Goal: Information Seeking & Learning: Learn about a topic

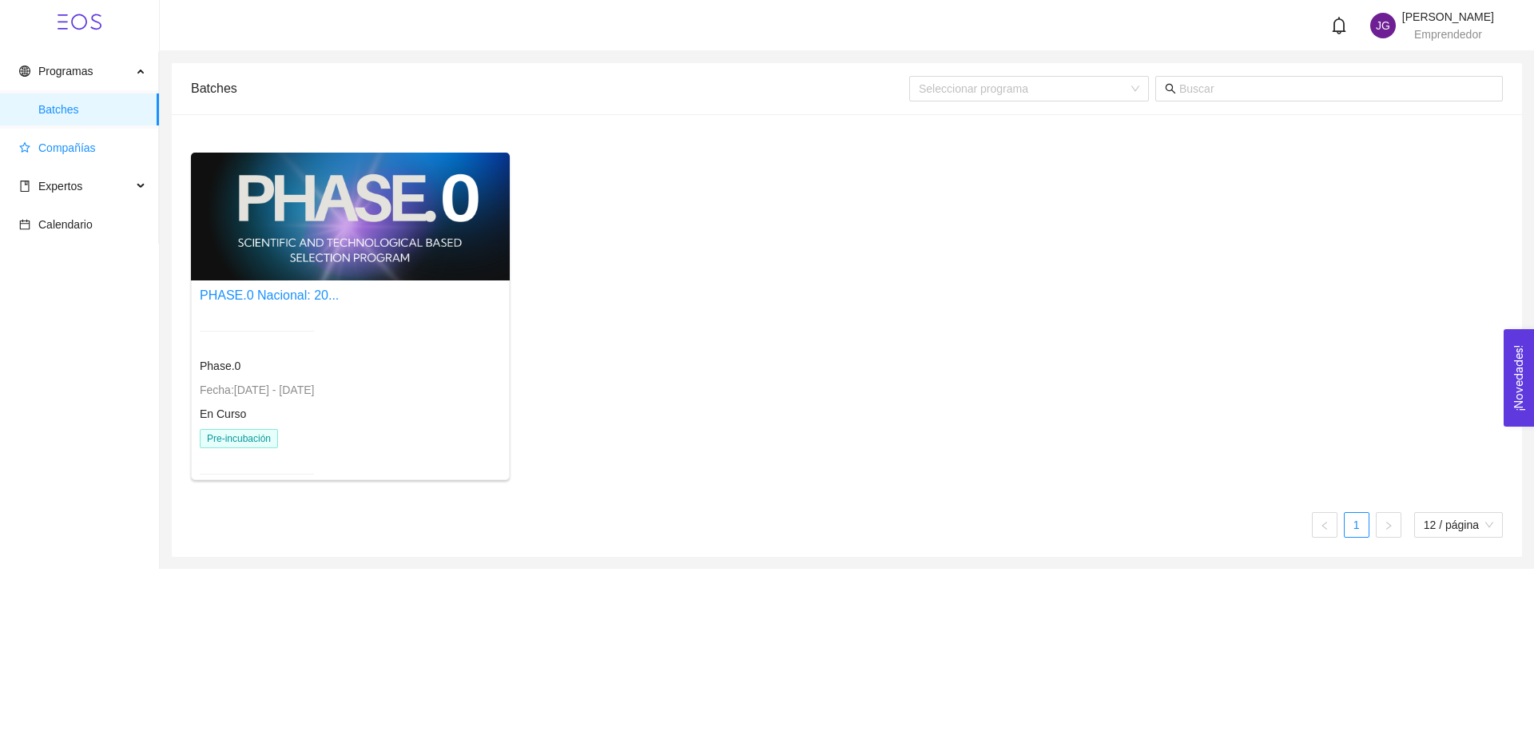
click at [44, 139] on span "Compañías" at bounding box center [82, 148] width 127 height 32
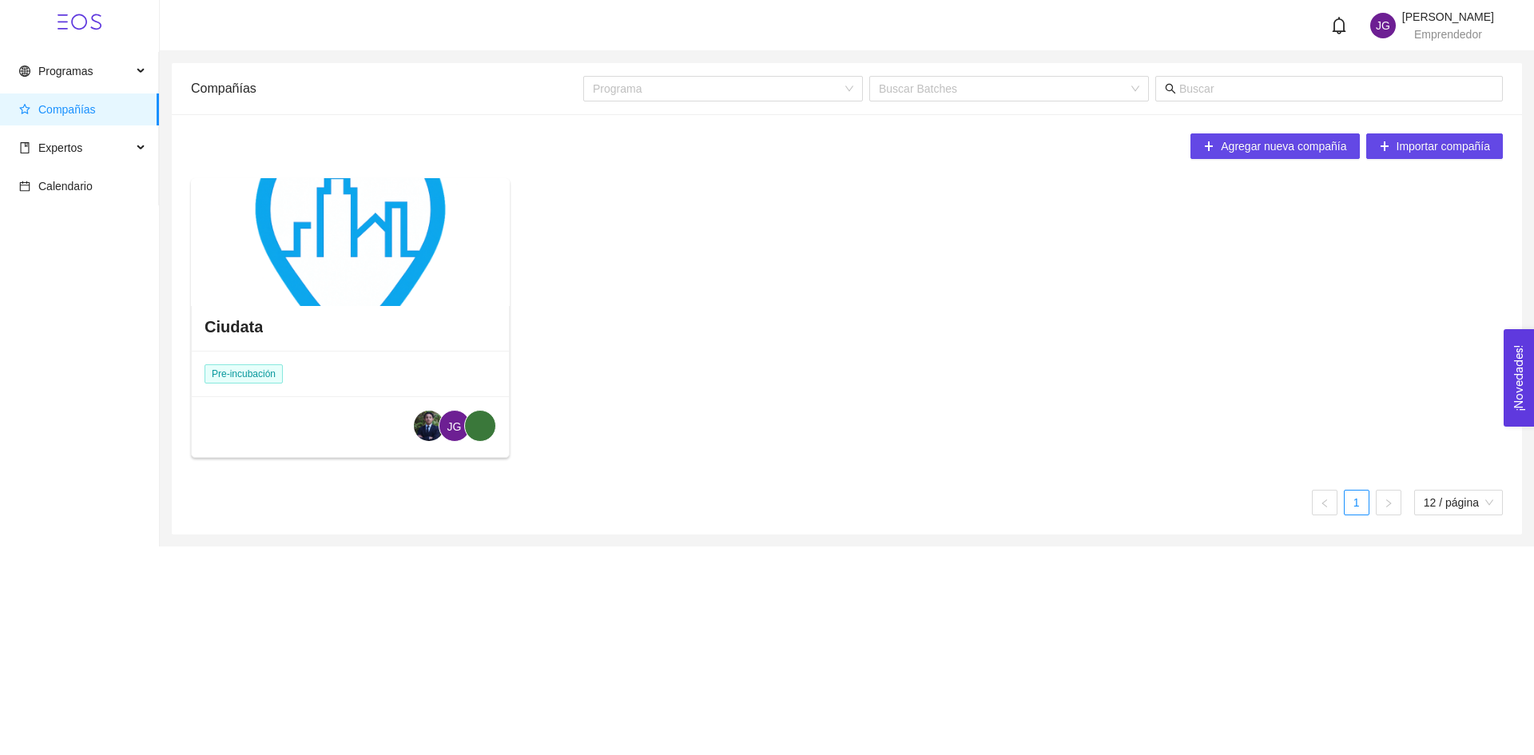
click at [311, 212] on div at bounding box center [350, 242] width 319 height 128
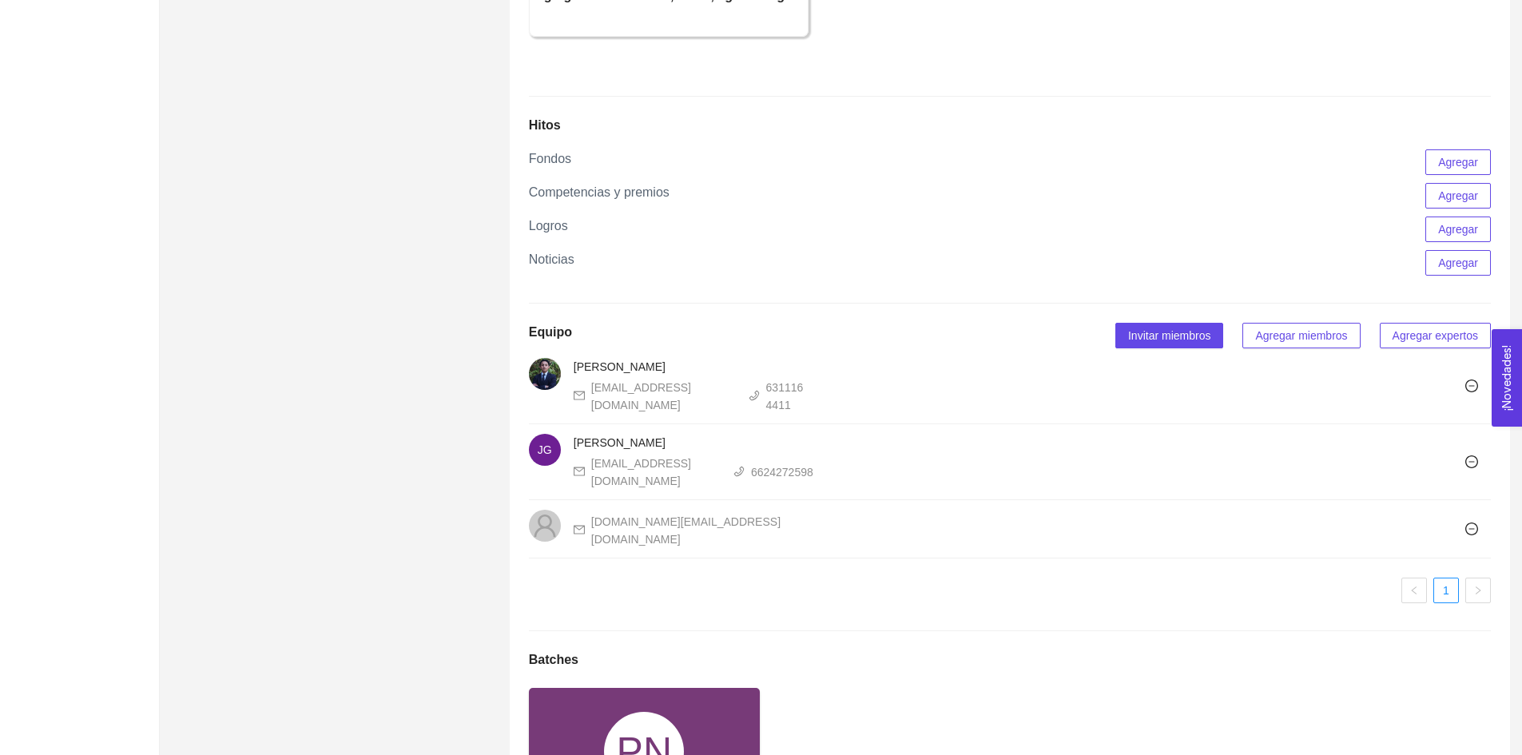
scroll to position [1199, 0]
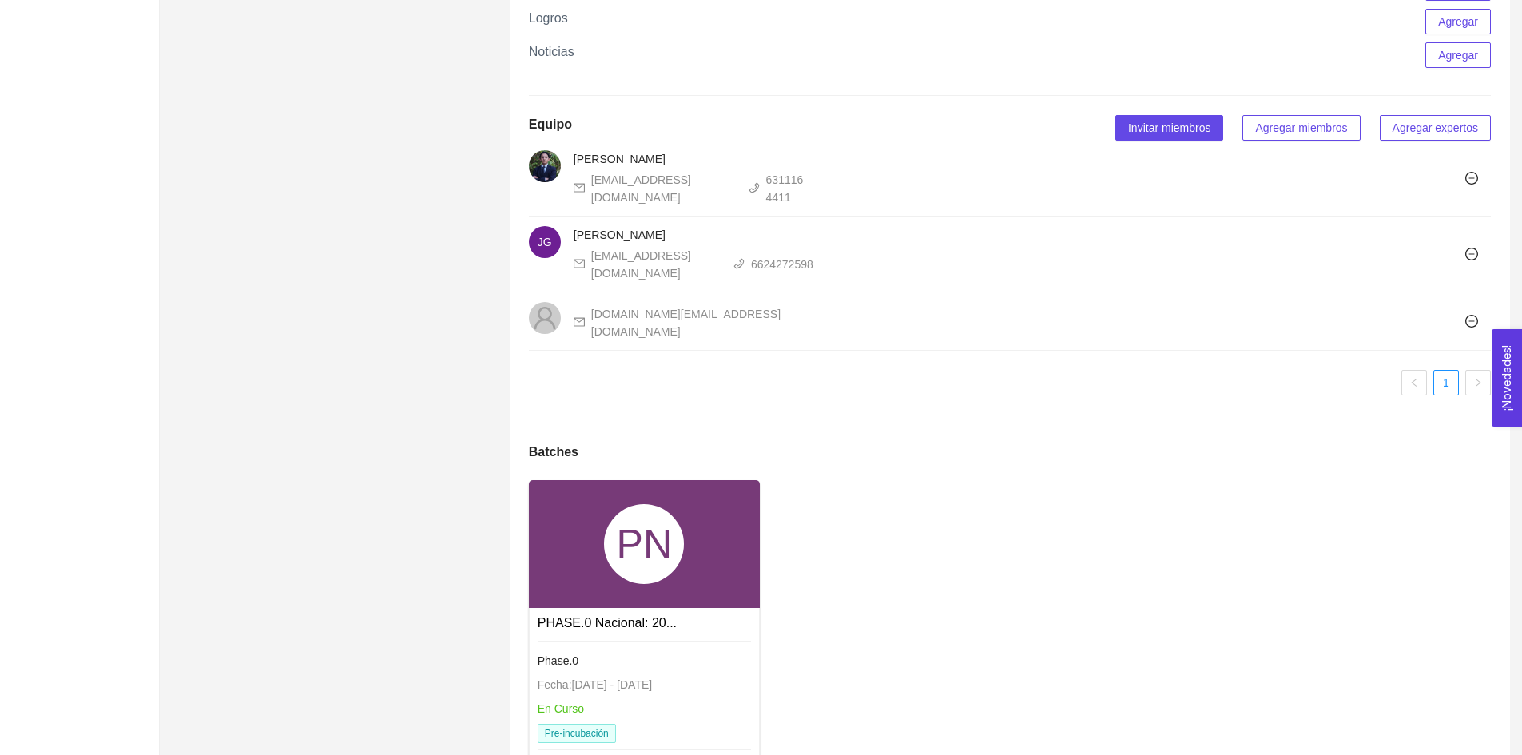
click at [655, 551] on div "PN" at bounding box center [644, 544] width 231 height 128
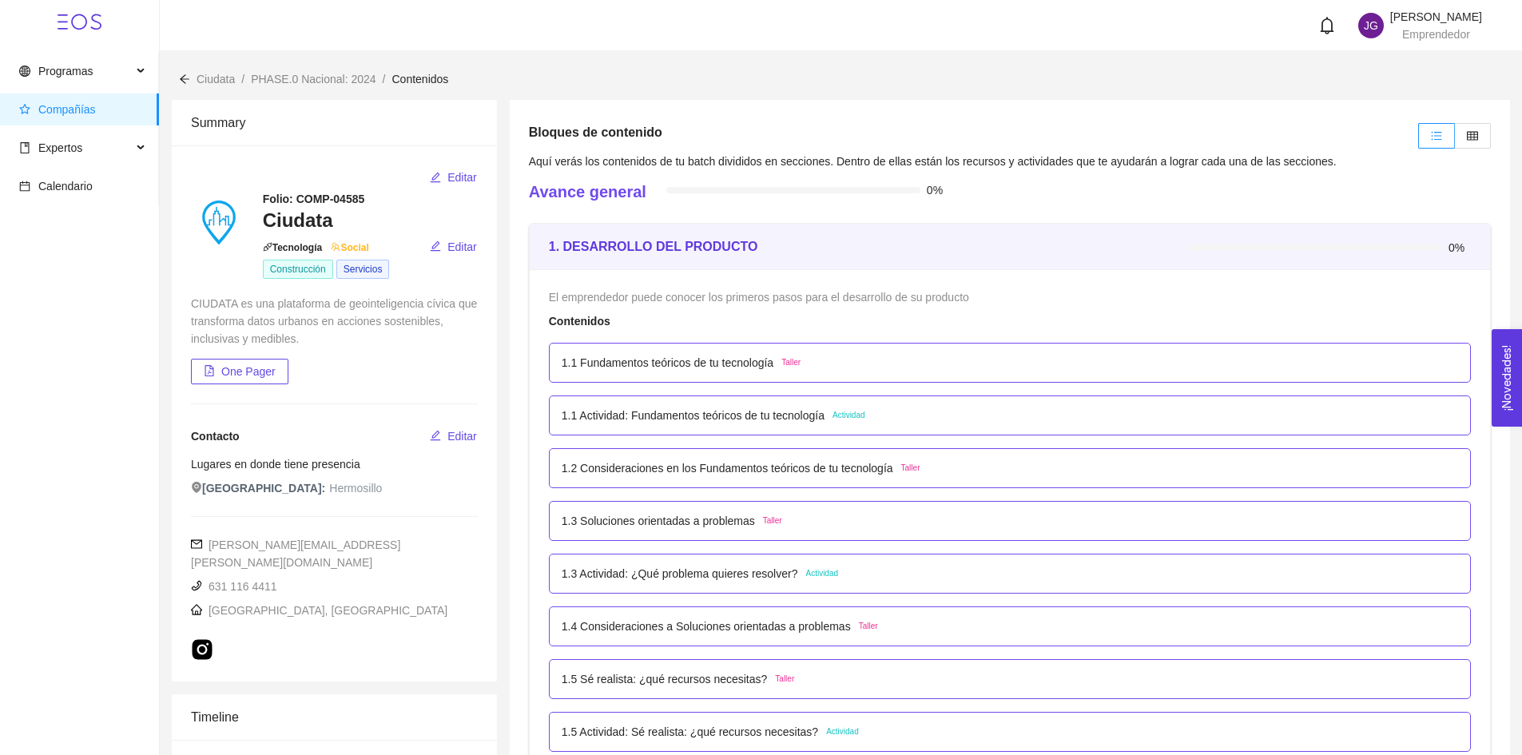
click at [863, 362] on div "1.1 Fundamentos teóricos de tu tecnología Taller" at bounding box center [1010, 363] width 897 height 18
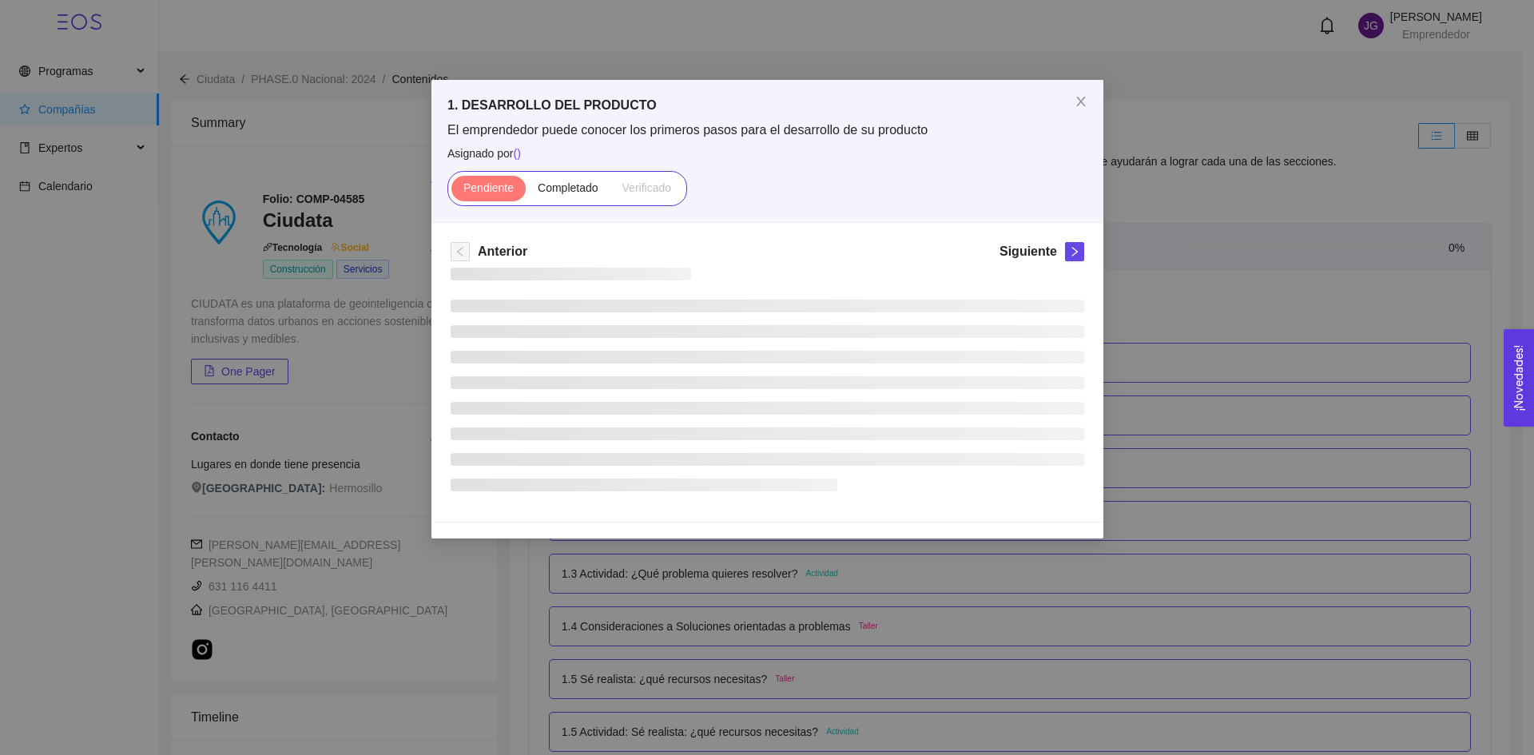
click at [863, 362] on li at bounding box center [768, 357] width 634 height 13
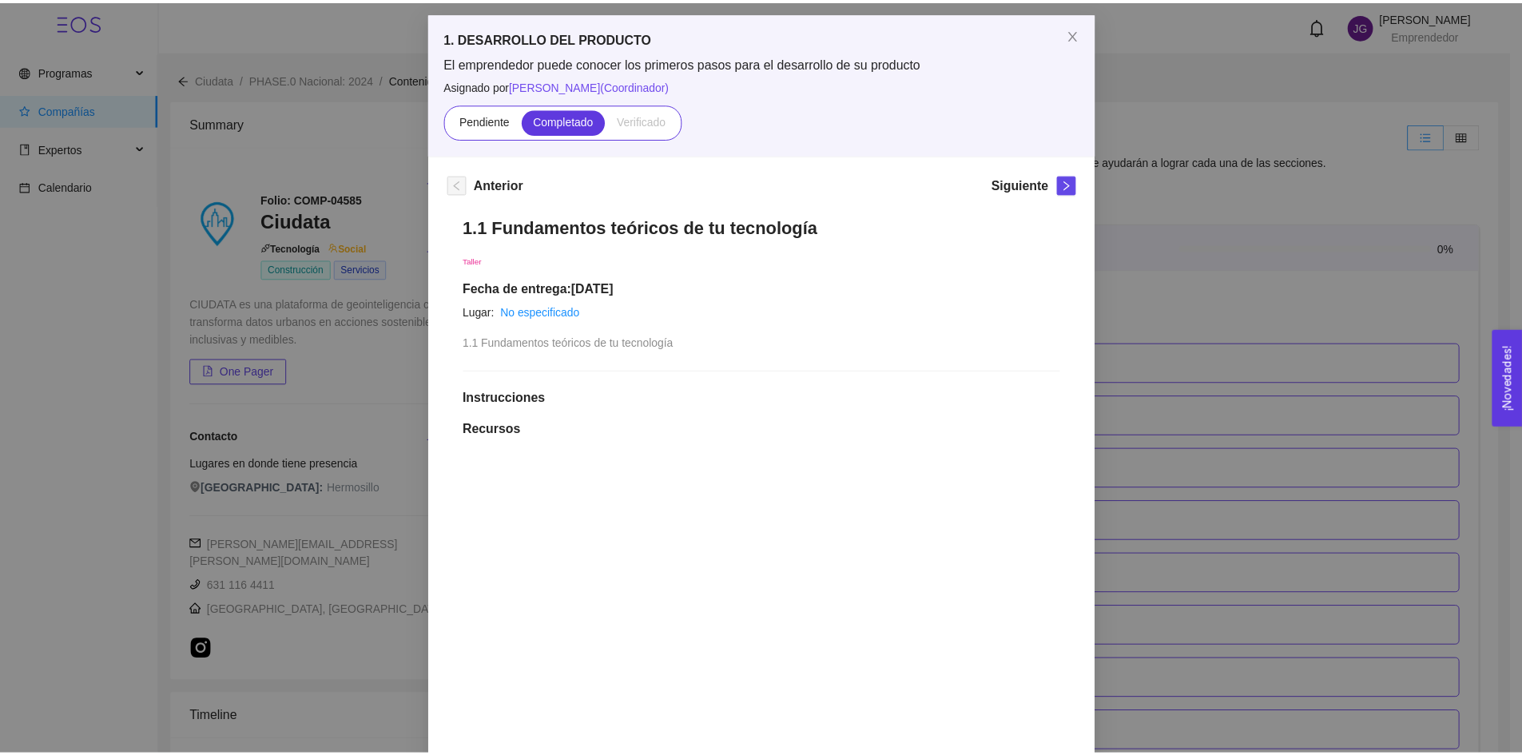
scroll to position [80, 0]
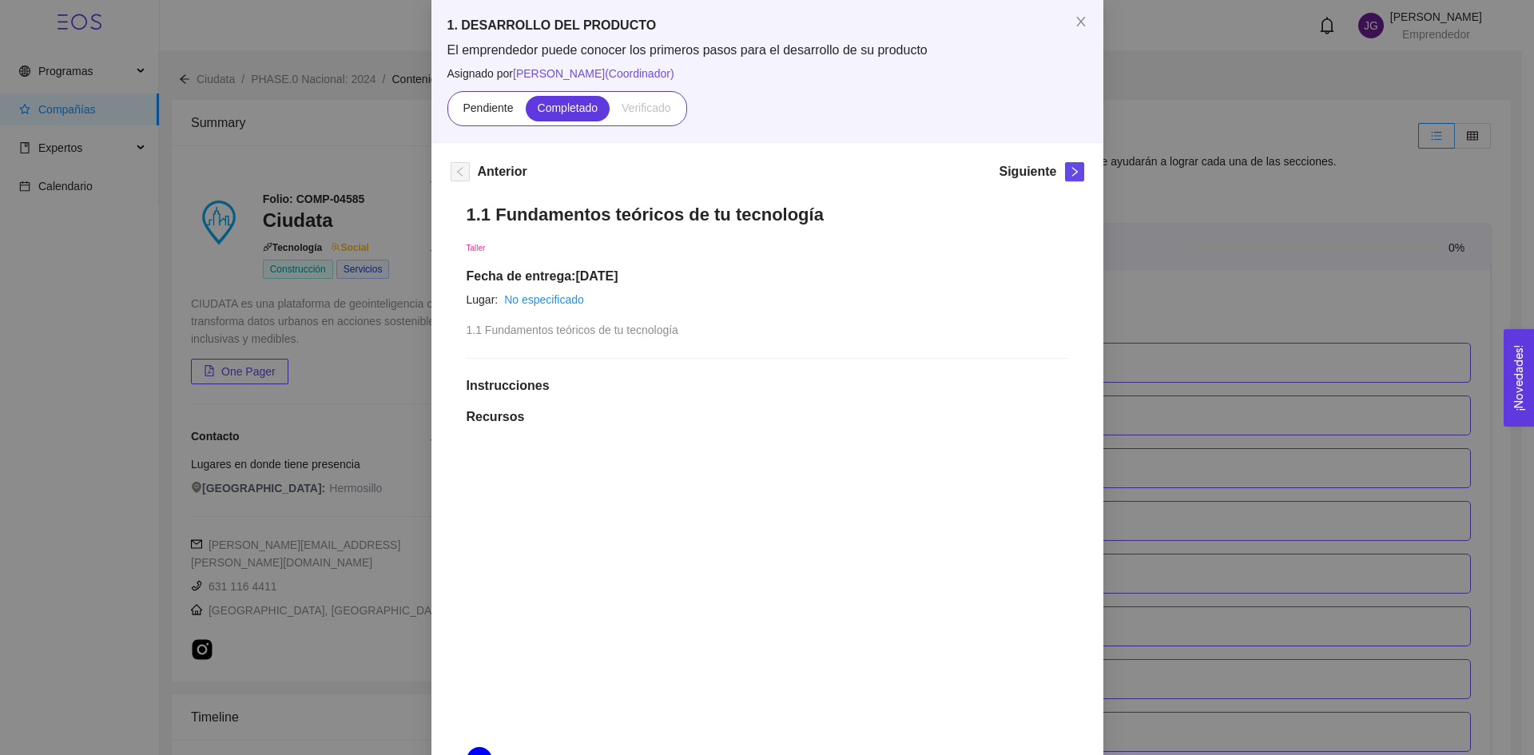
click at [1366, 212] on div "1. DESARROLLO DEL PRODUCTO El emprendedor puede conocer los primeros pasos para…" at bounding box center [767, 377] width 1534 height 755
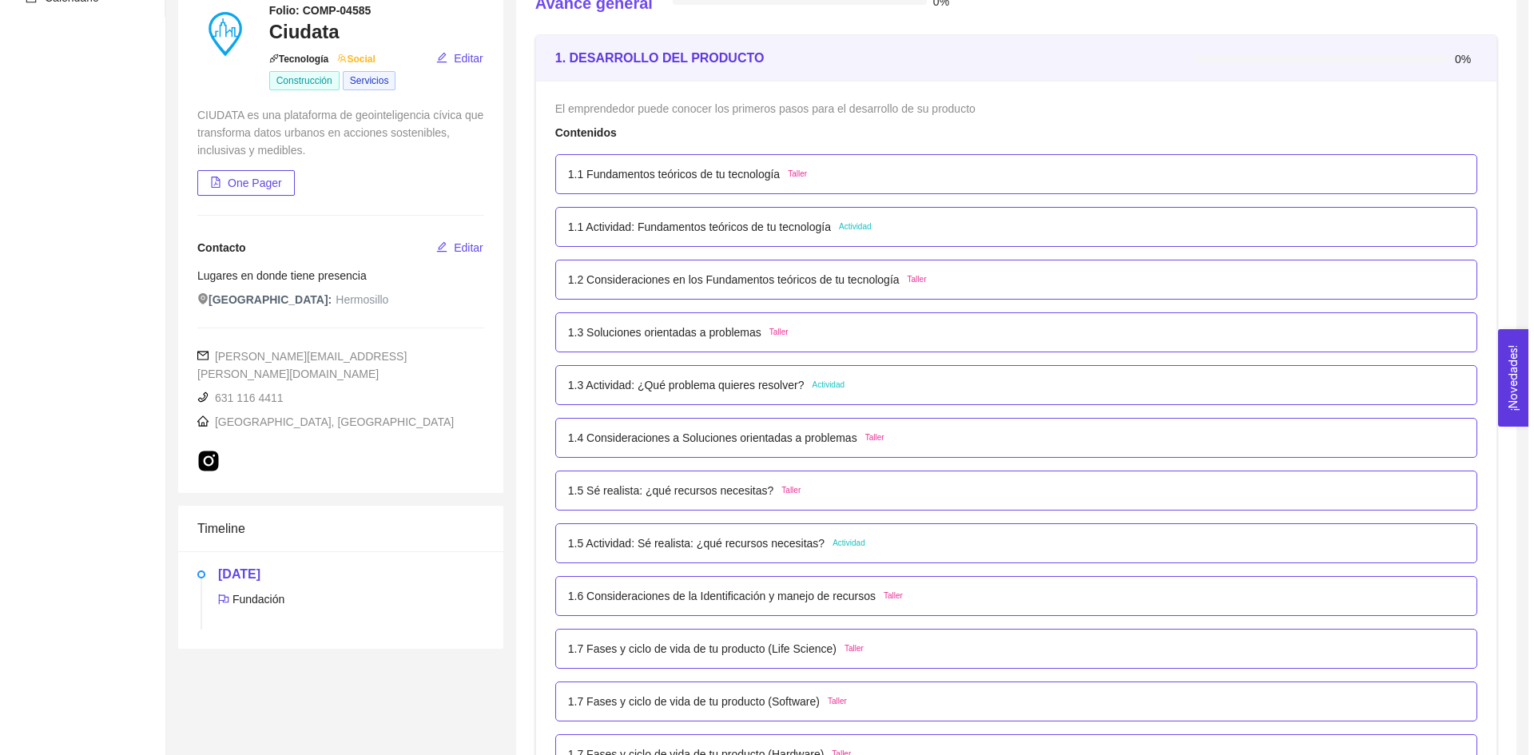
scroll to position [160, 0]
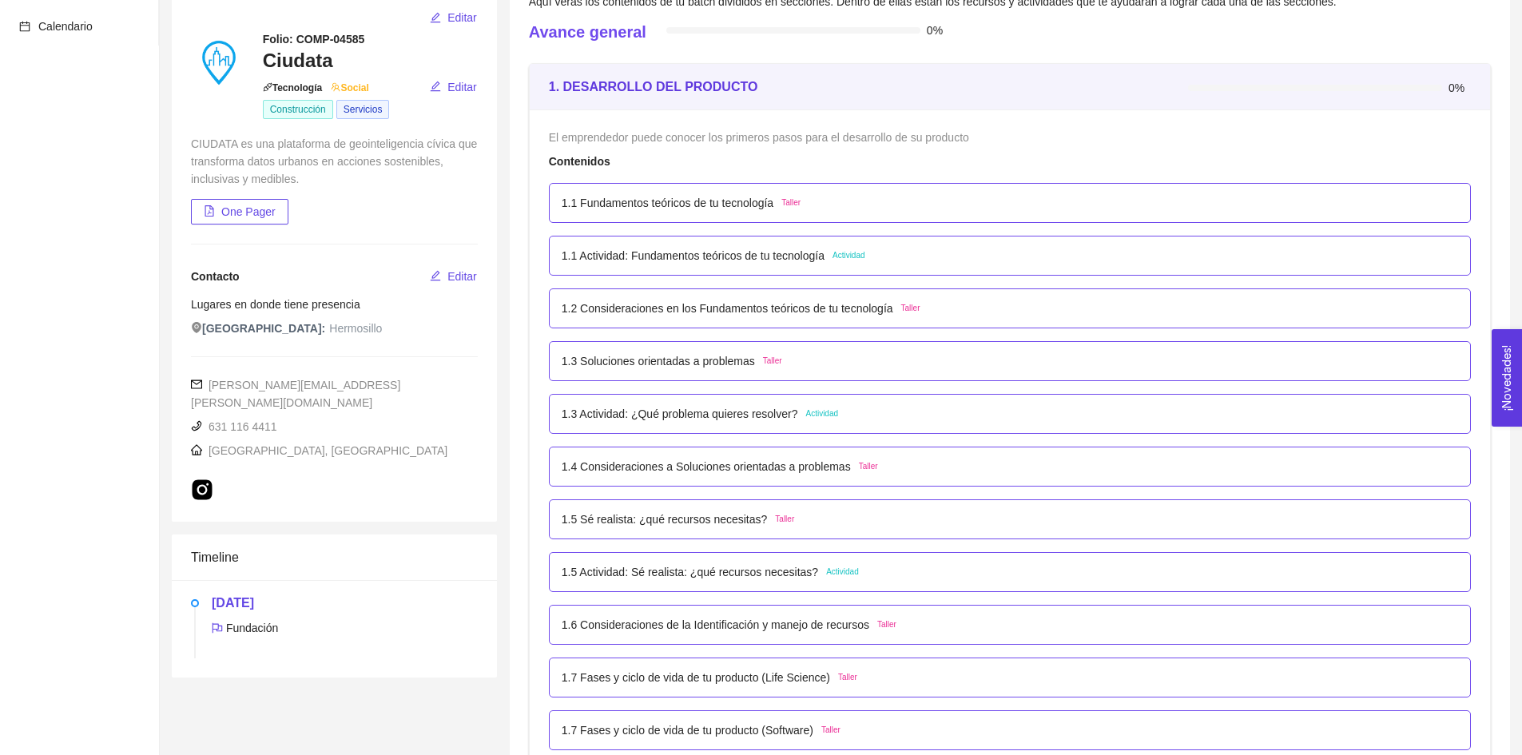
click at [754, 193] on div "1.1 Fundamentos teóricos de tu tecnología Taller" at bounding box center [1010, 203] width 922 height 40
click at [771, 201] on p "1.1 Fundamentos teóricos de tu tecnología" at bounding box center [668, 203] width 212 height 18
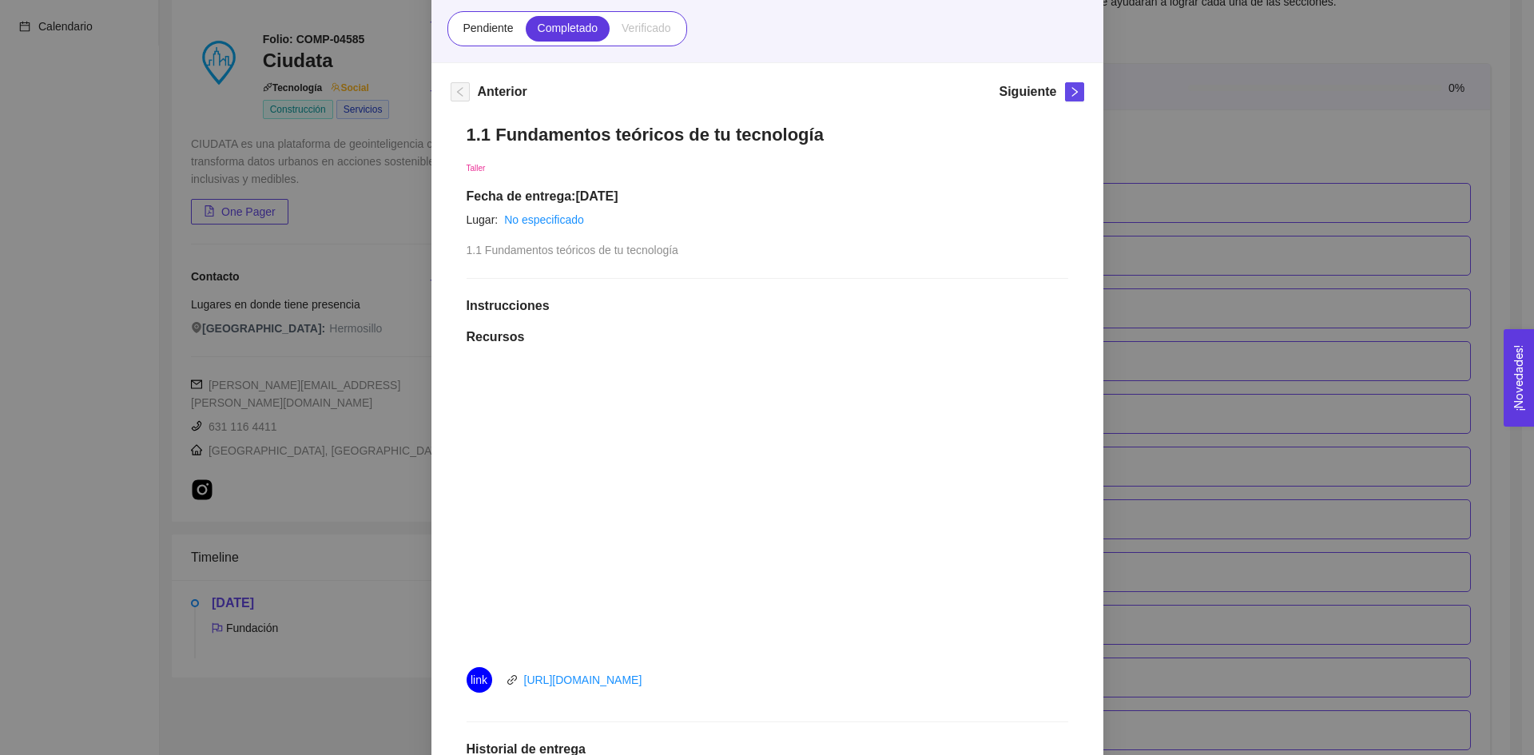
click at [1179, 153] on div "1. DESARROLLO DEL PRODUCTO El emprendedor puede conocer los primeros pasos para…" at bounding box center [767, 377] width 1534 height 755
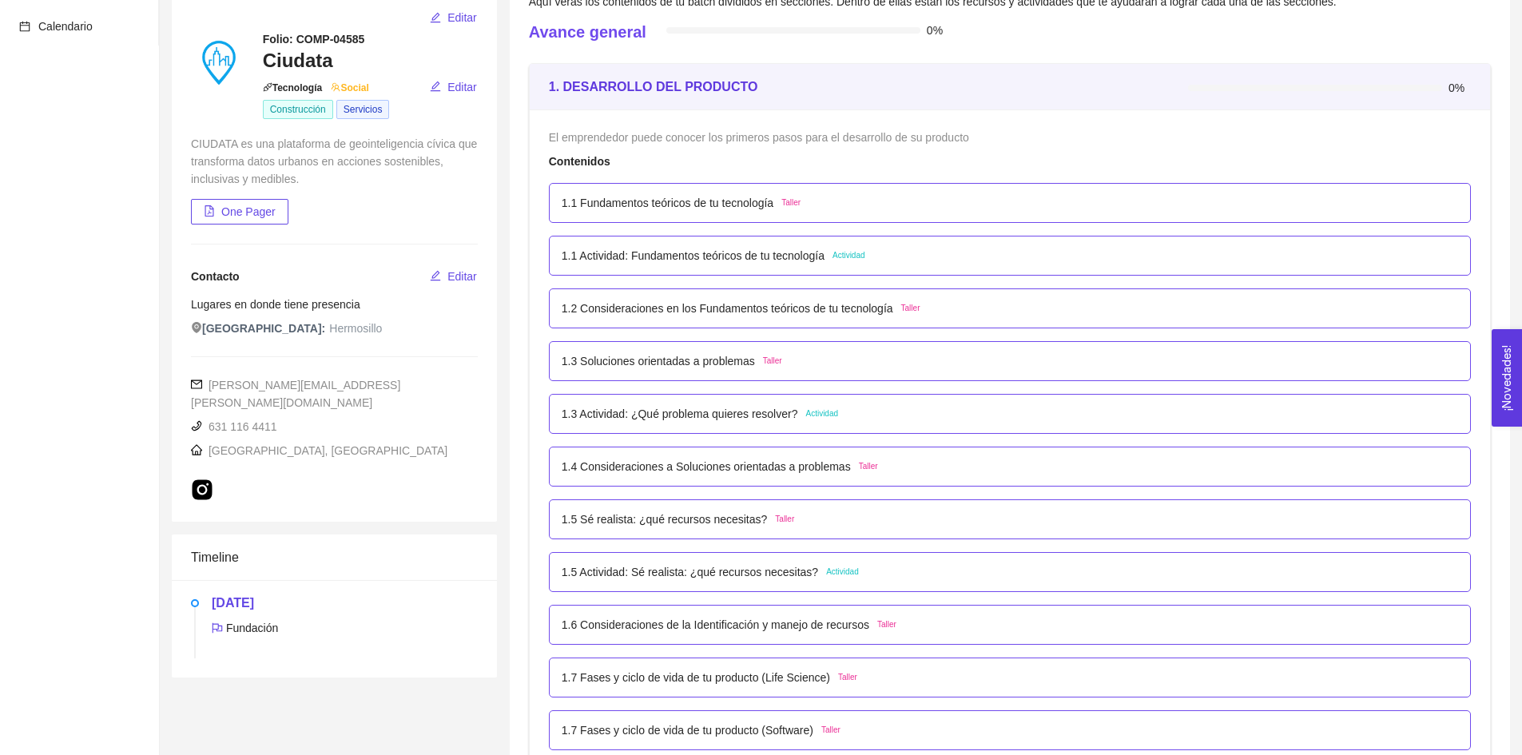
click at [933, 310] on div "1.2 Consideraciones en los Fundamentos teóricos de tu tecnología Taller" at bounding box center [1010, 309] width 897 height 18
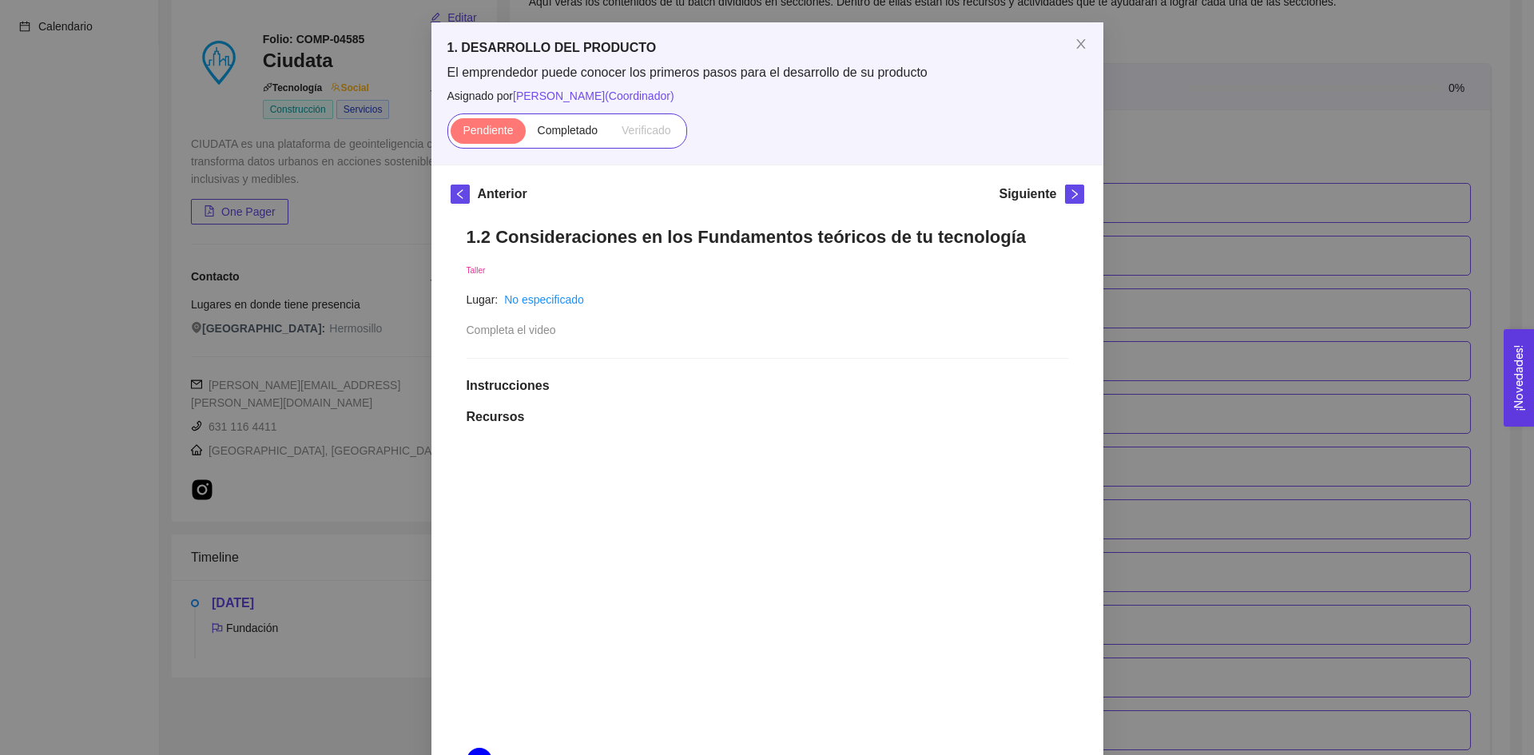
scroll to position [320, 0]
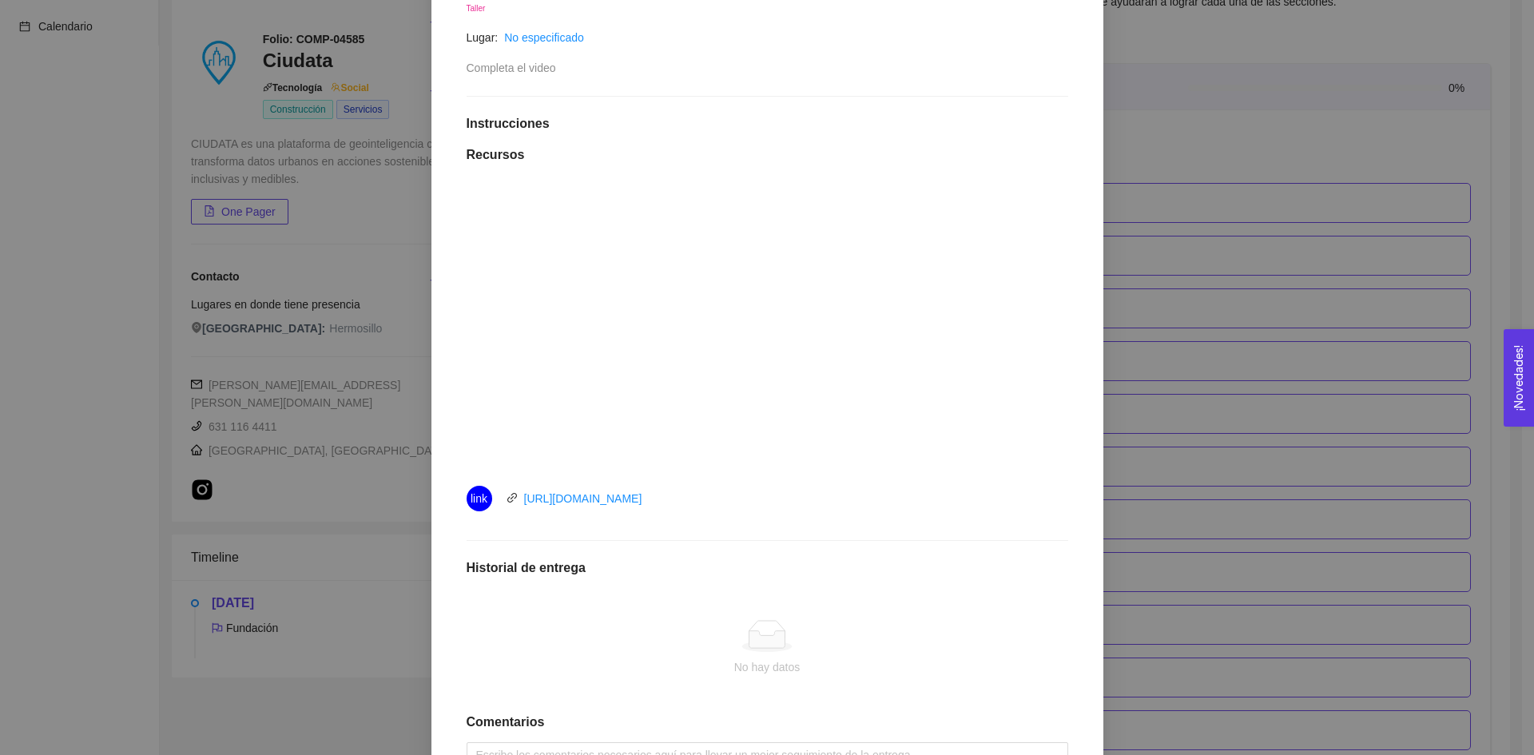
click at [1183, 227] on div "1. DESARROLLO DEL PRODUCTO El emprendedor puede conocer los primeros pasos para…" at bounding box center [767, 377] width 1534 height 755
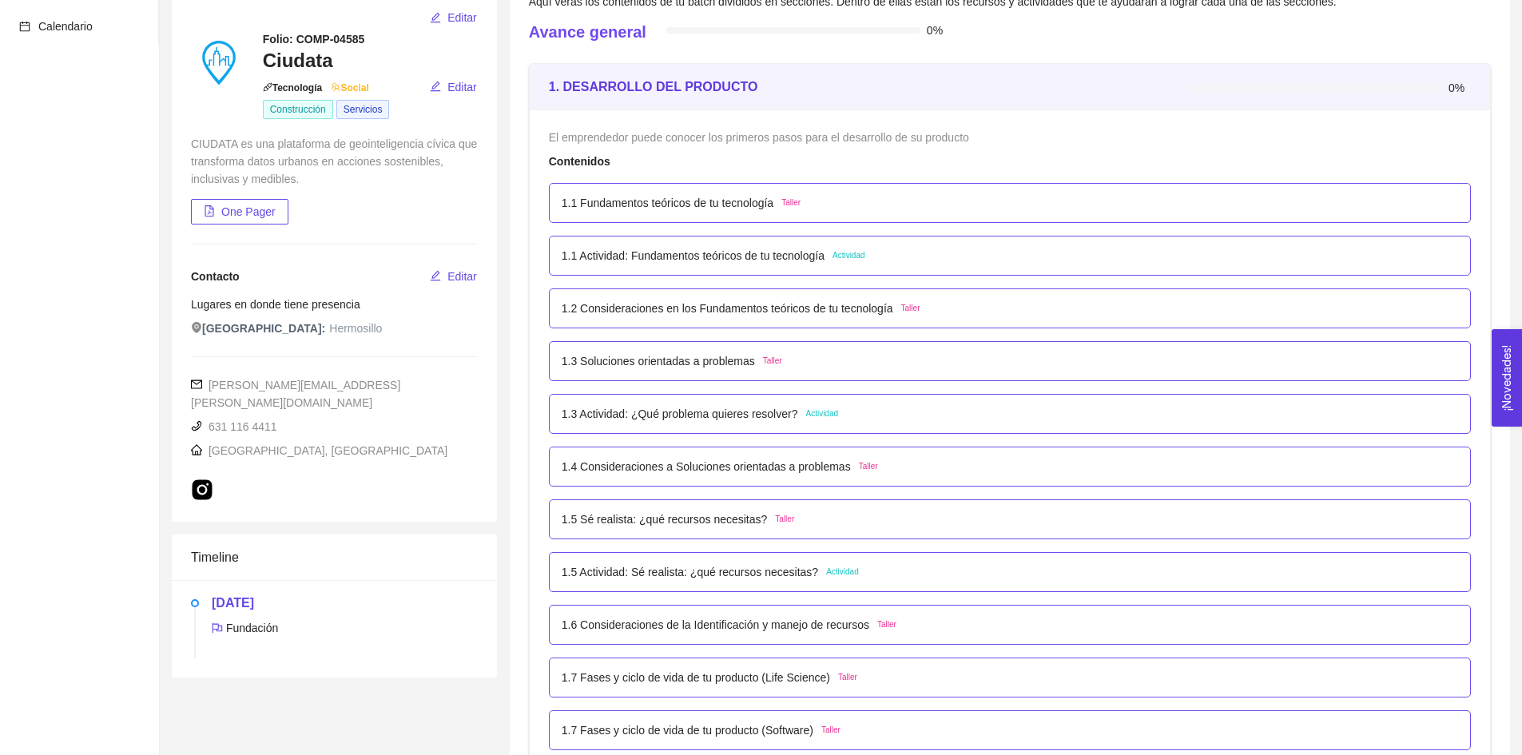
click at [897, 261] on div "1.1 Actividad: Fundamentos teóricos de tu tecnología Actividad" at bounding box center [1010, 256] width 897 height 18
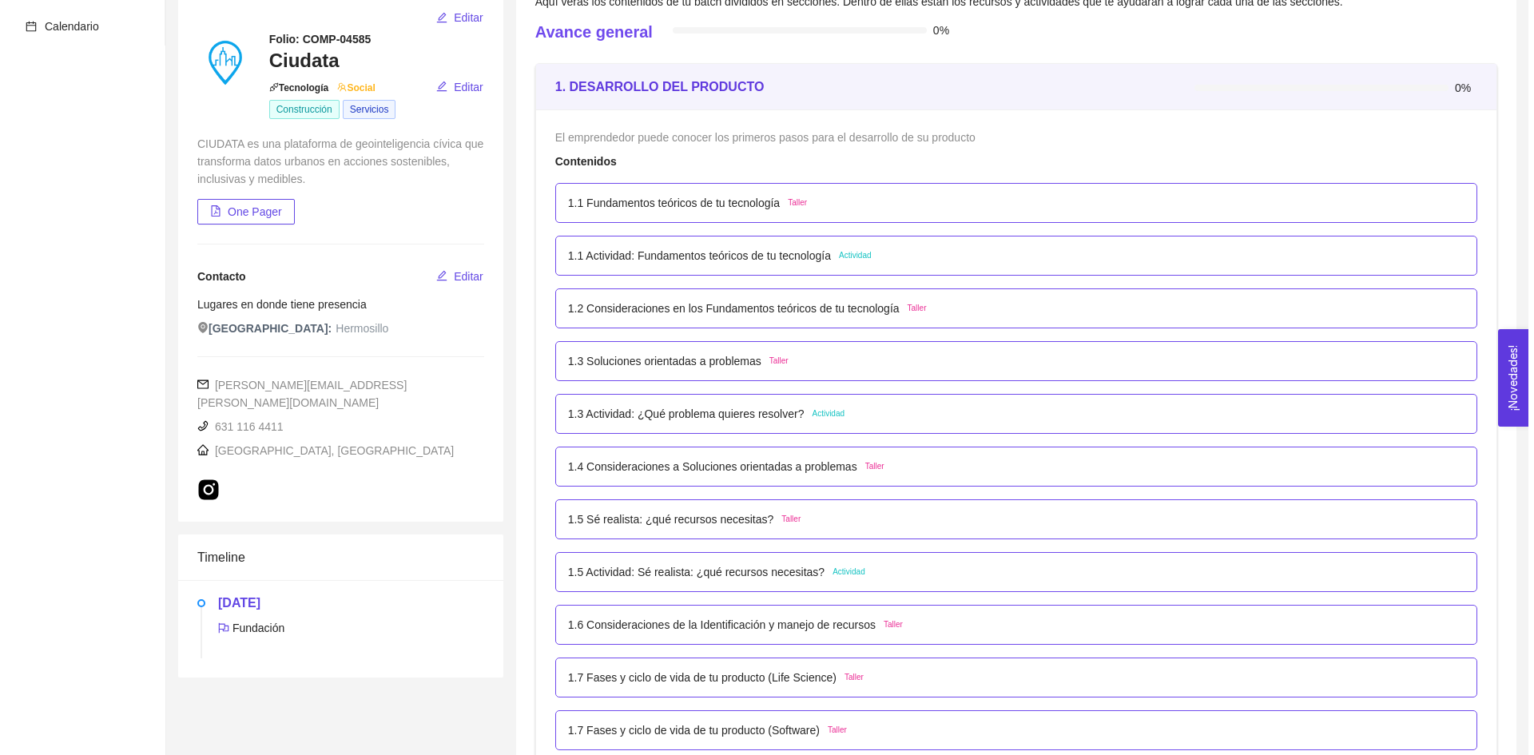
scroll to position [0, 0]
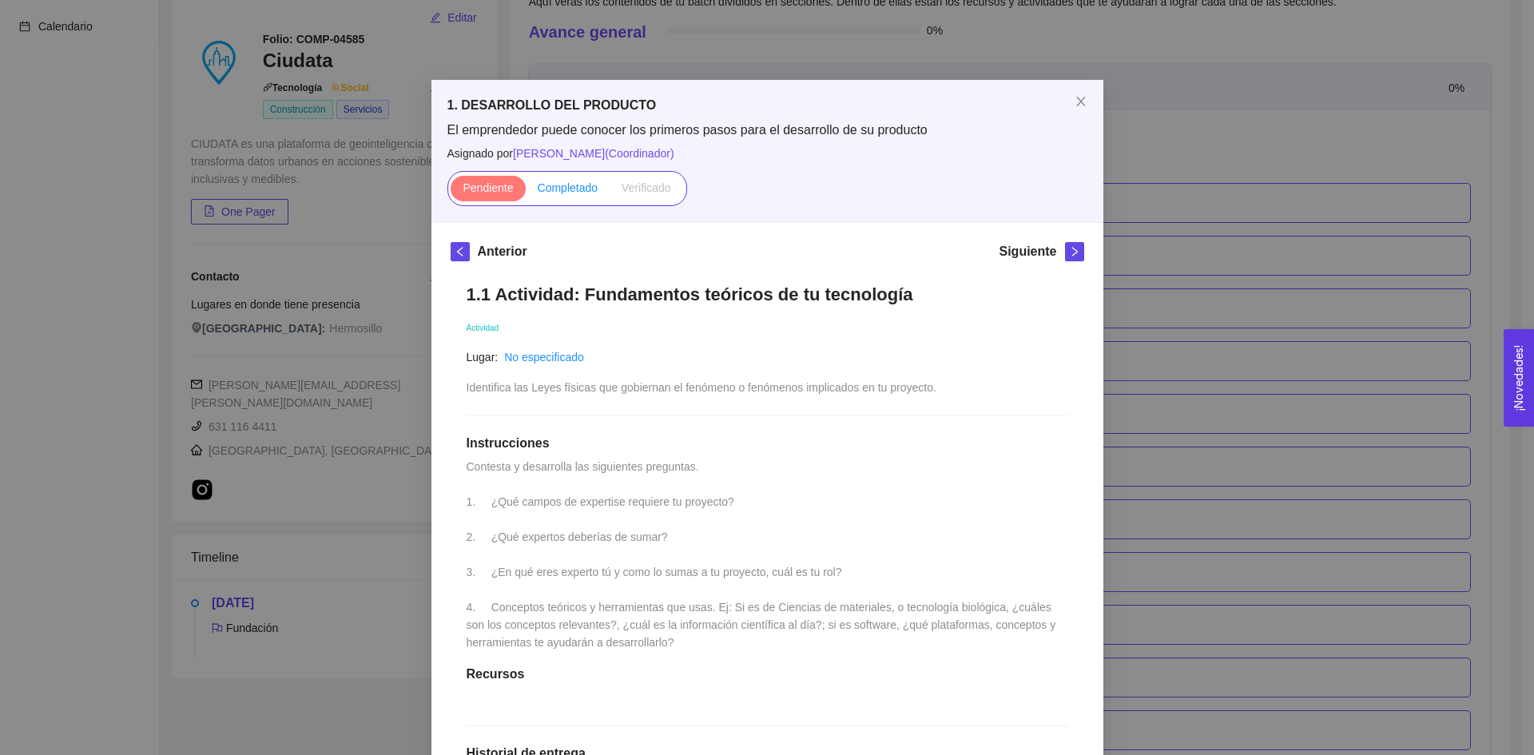
click at [562, 183] on span "Completado" at bounding box center [568, 187] width 61 height 13
click at [526, 192] on input "Completado" at bounding box center [526, 192] width 0 height 0
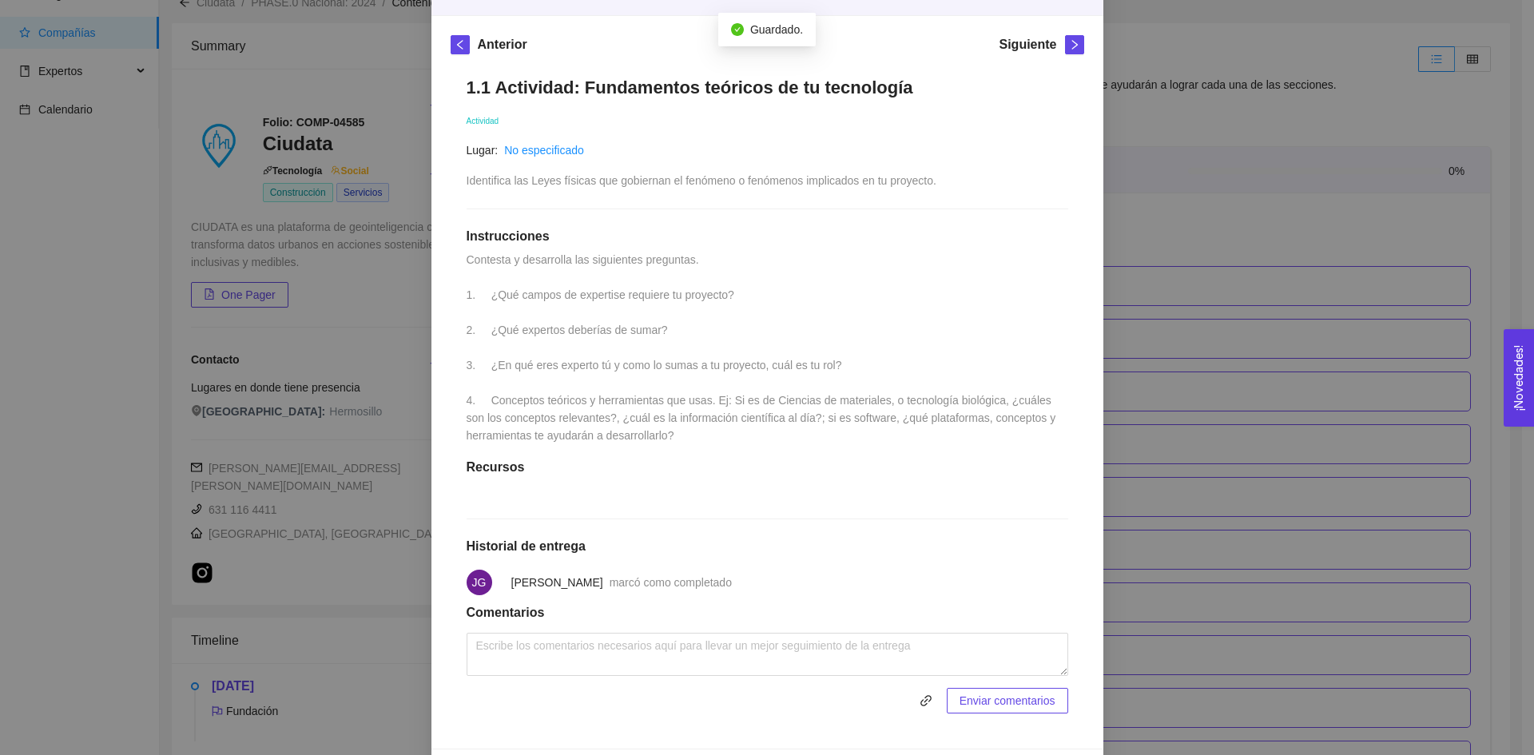
scroll to position [254, 0]
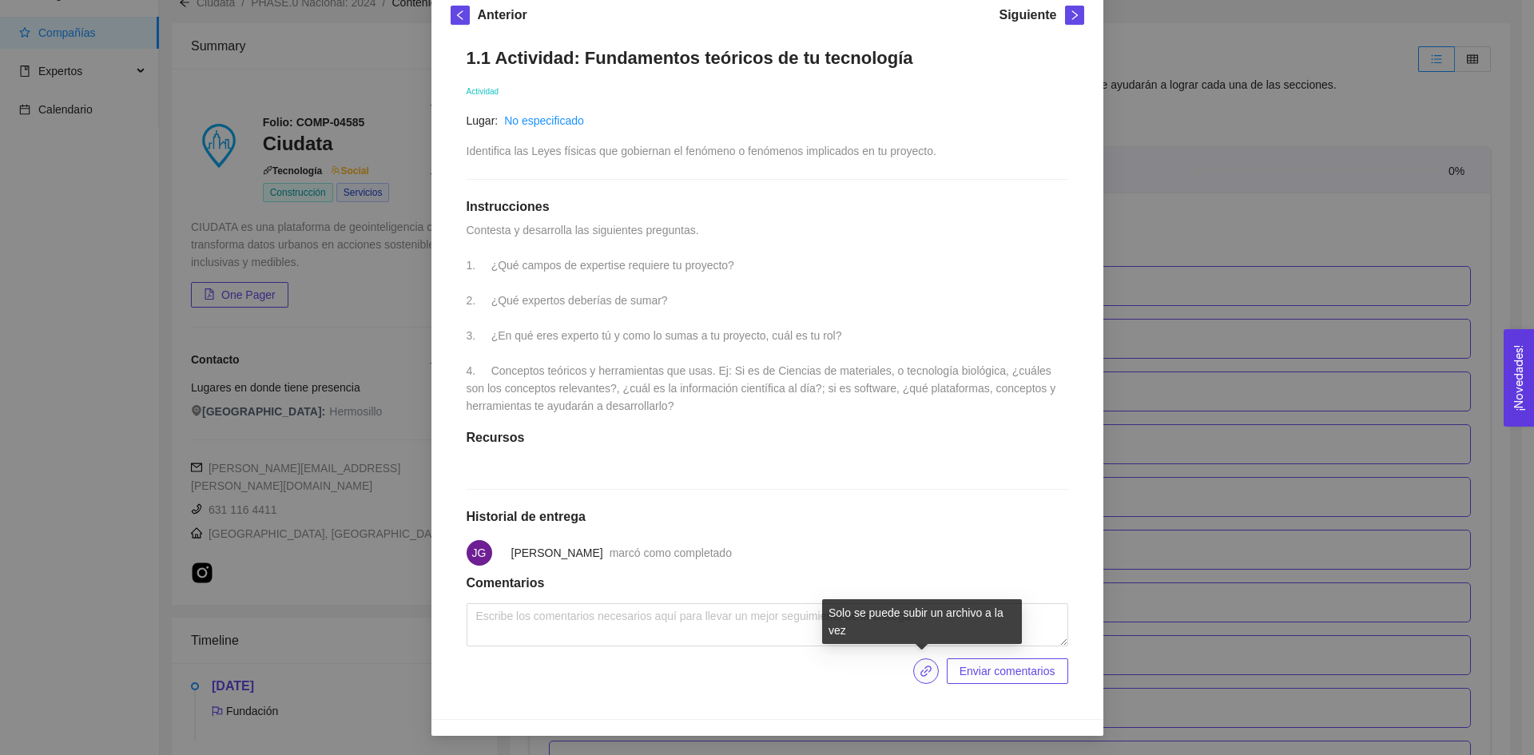
click at [915, 680] on button "button" at bounding box center [926, 671] width 26 height 26
click at [980, 678] on span "Enviar entregables" at bounding box center [1008, 671] width 93 height 18
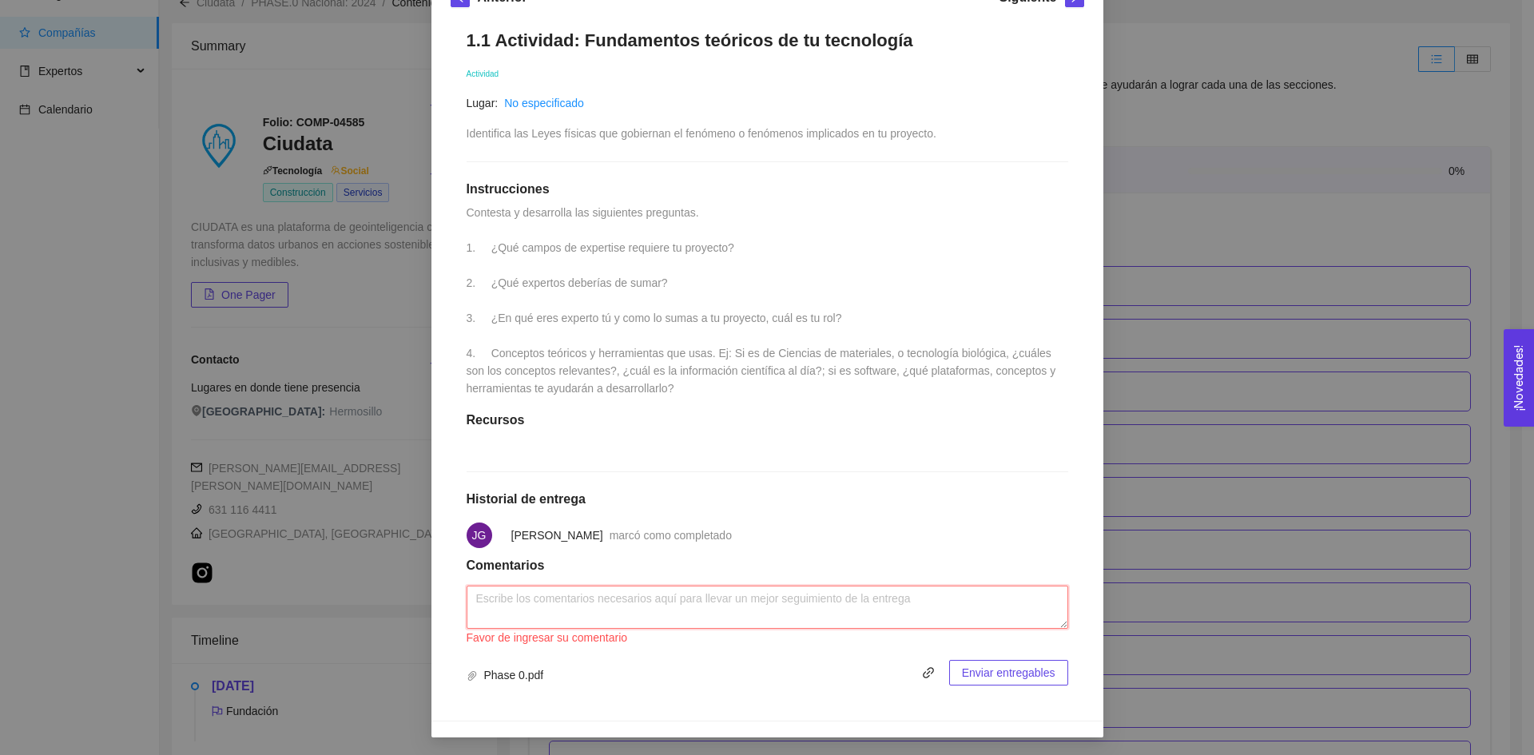
click at [852, 629] on textarea at bounding box center [768, 607] width 602 height 43
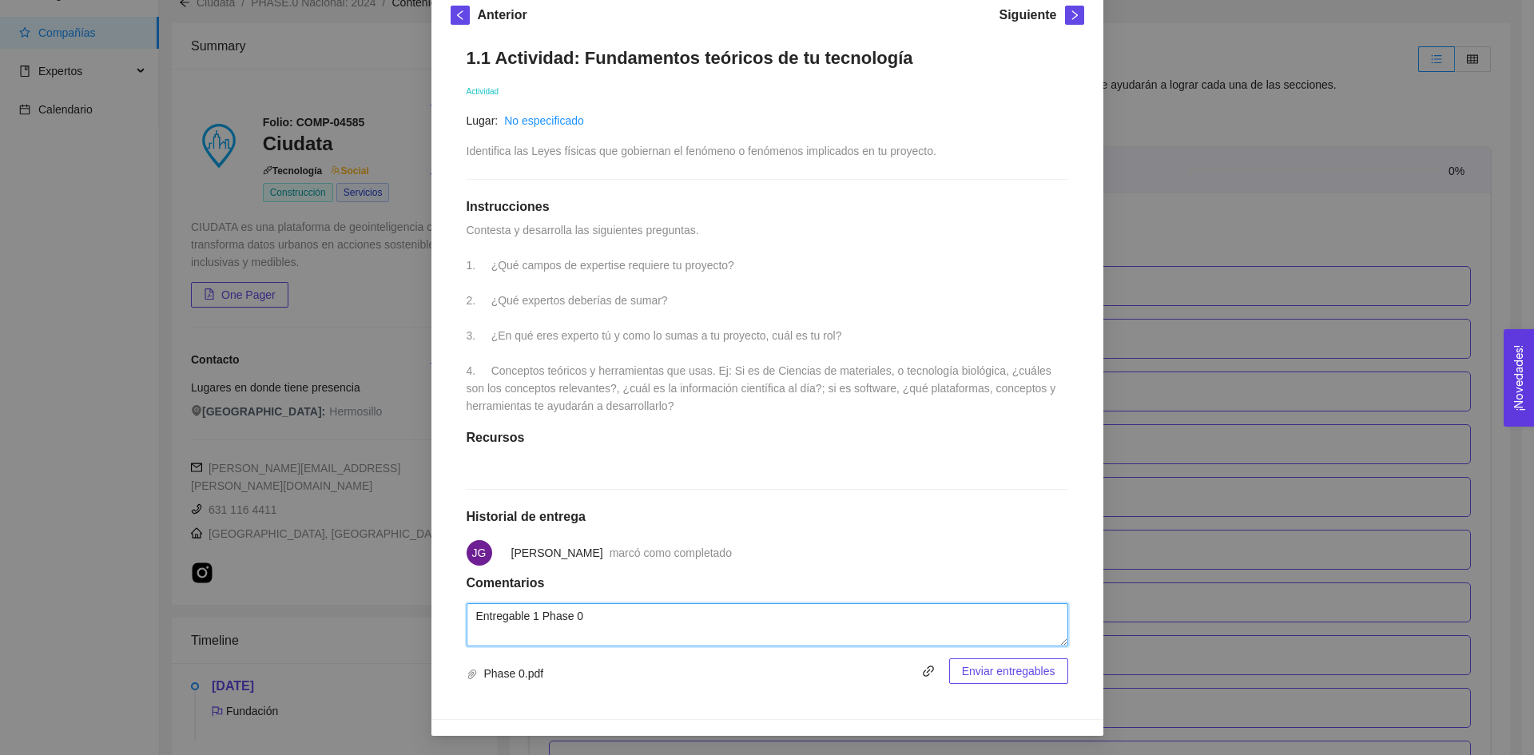
type textarea "Entregable 1 Phase 0"
click at [970, 674] on span "Enviar entregables" at bounding box center [1008, 671] width 93 height 18
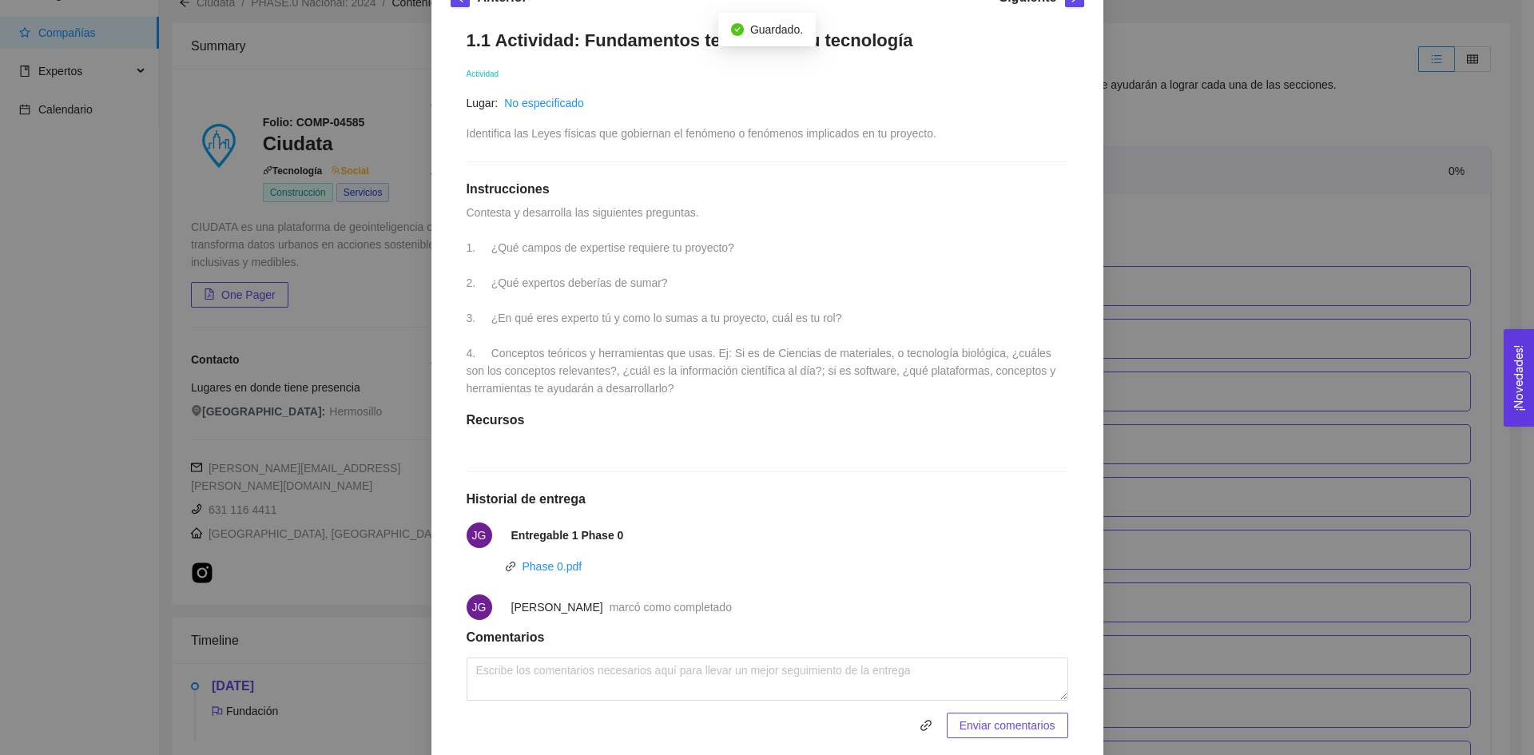
click at [1225, 466] on div "1. DESARROLLO DEL PRODUCTO El emprendedor puede conocer los primeros pasos para…" at bounding box center [767, 377] width 1534 height 755
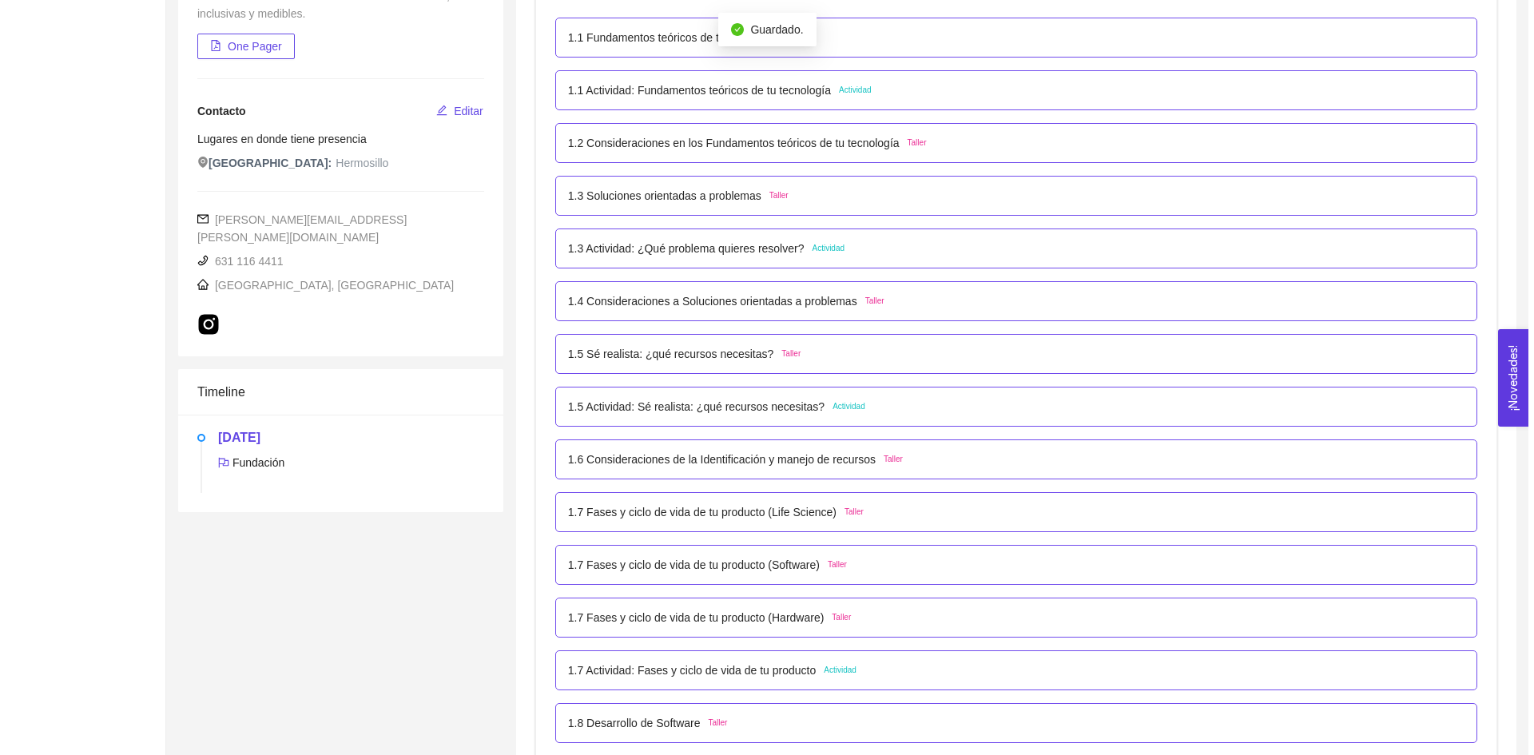
scroll to position [0, 0]
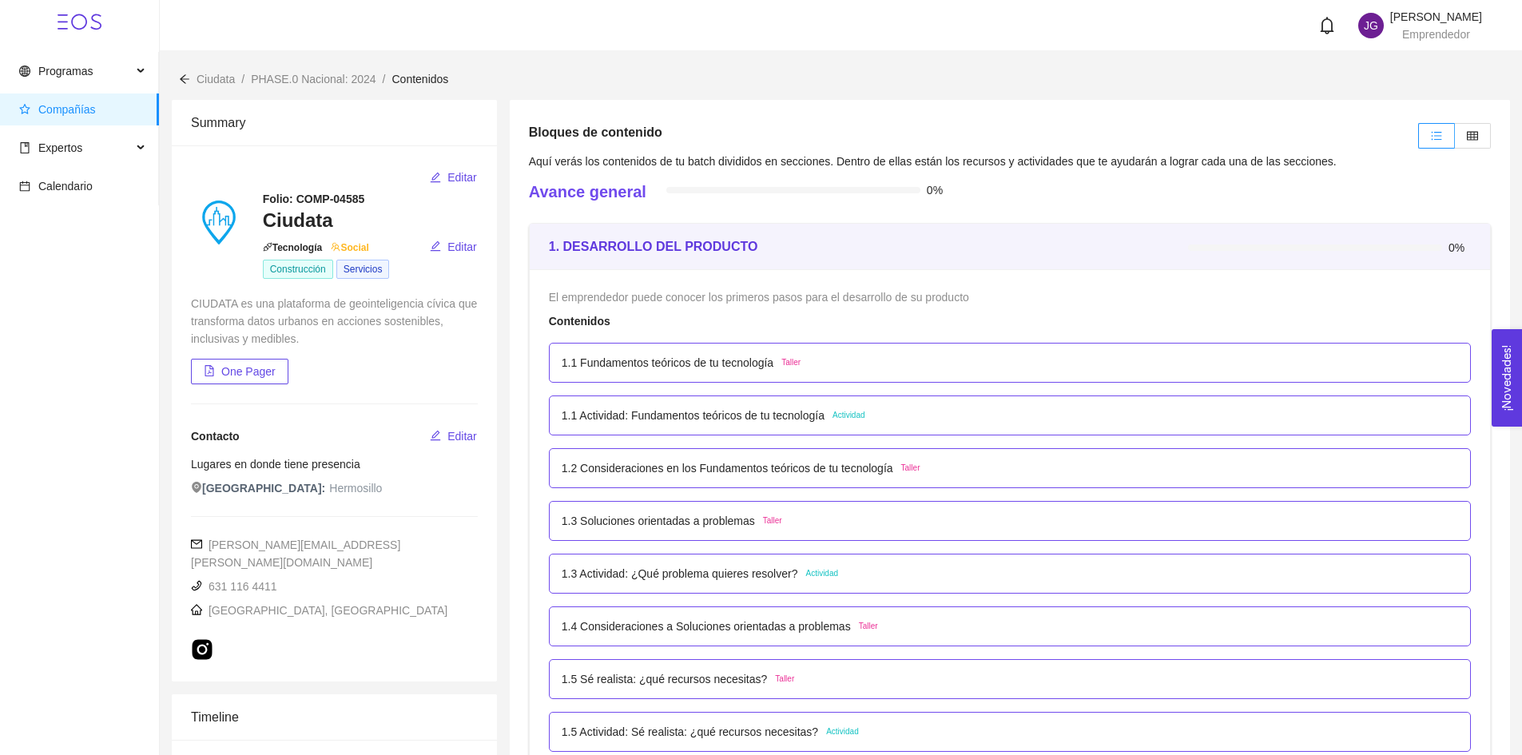
click at [984, 459] on div "1.2 Consideraciones en los Fundamentos teóricos de tu tecnología Taller" at bounding box center [1010, 468] width 922 height 40
click at [852, 417] on span "Actividad" at bounding box center [849, 415] width 33 height 13
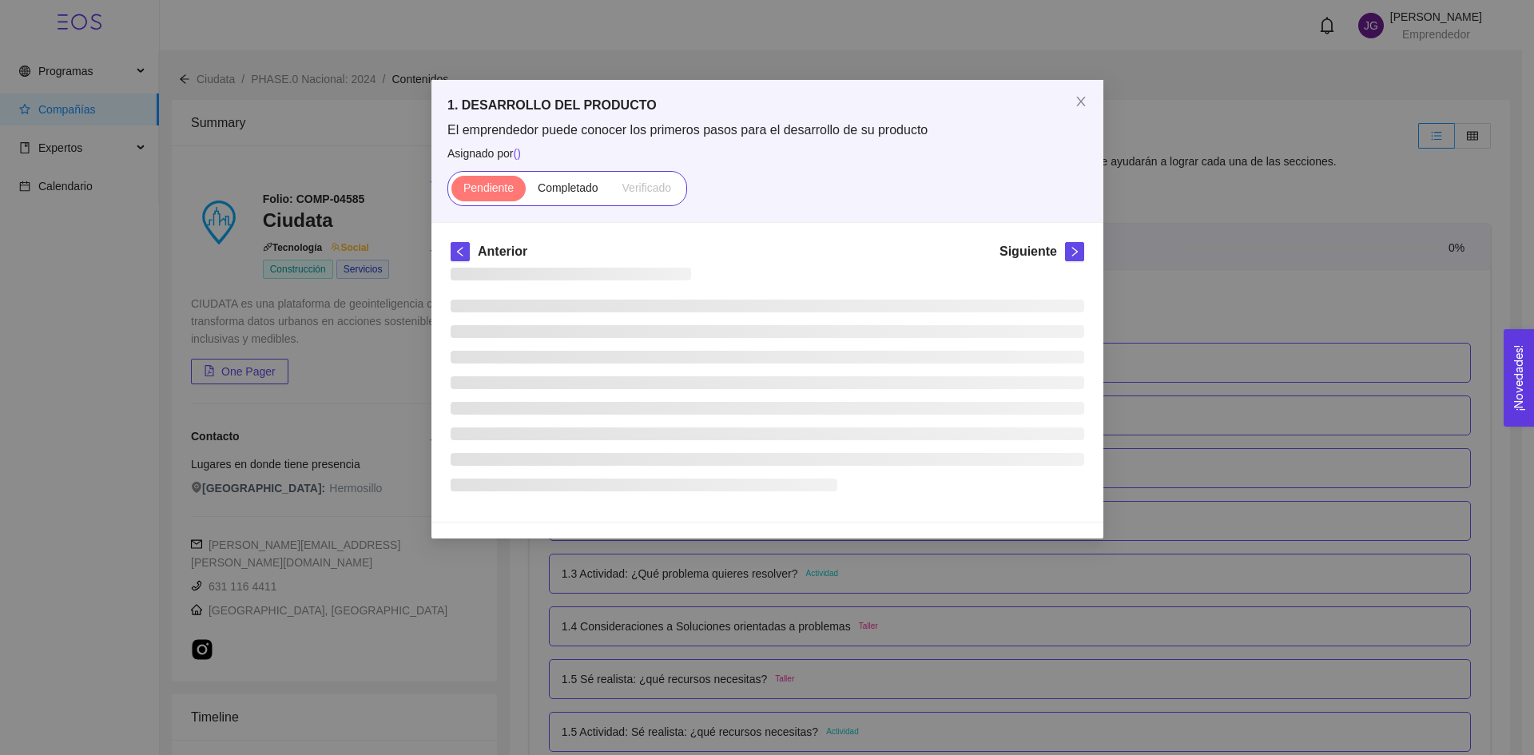
click at [852, 417] on ul at bounding box center [768, 396] width 634 height 192
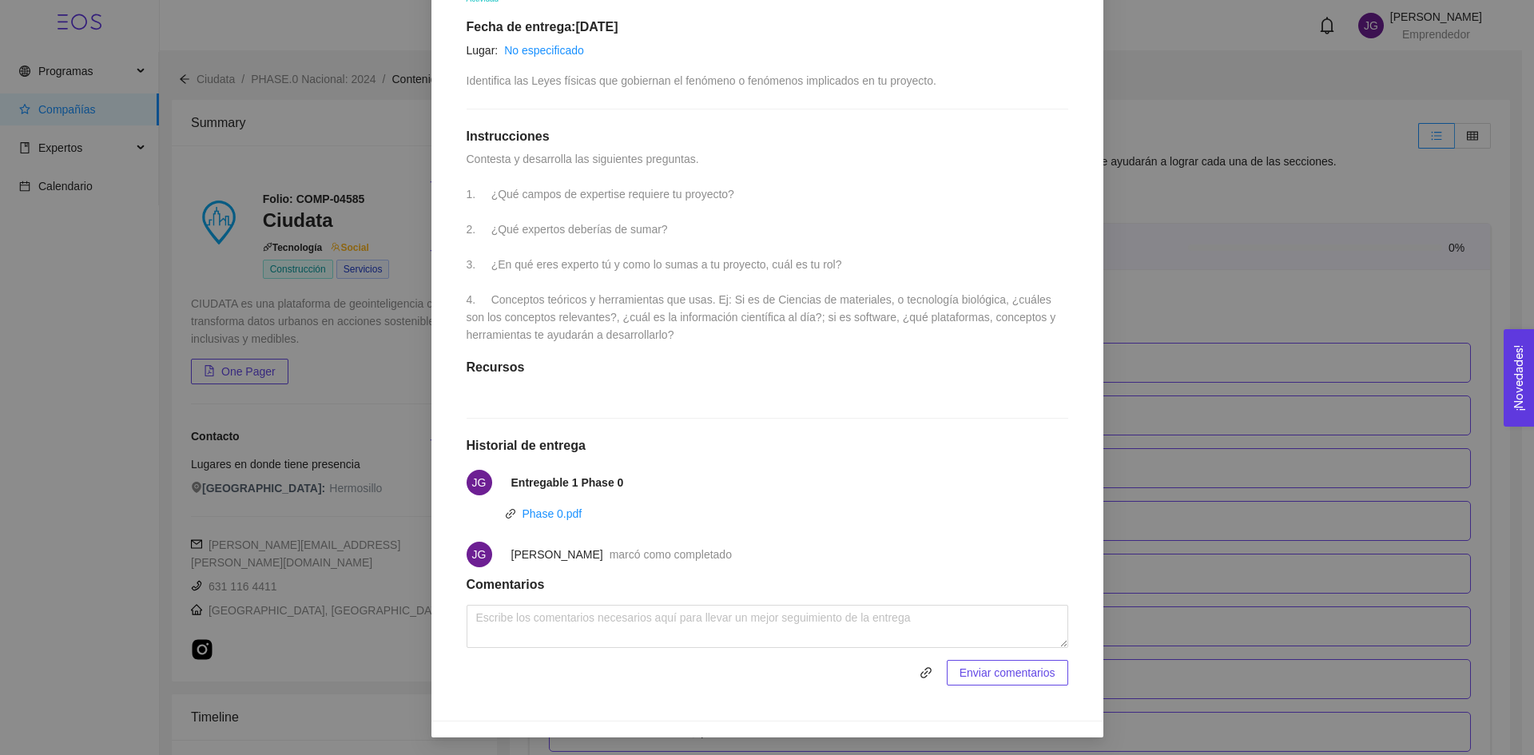
scroll to position [348, 0]
click at [1302, 257] on div "1. DESARROLLO DEL PRODUCTO El emprendedor puede conocer los primeros pasos para…" at bounding box center [767, 377] width 1534 height 755
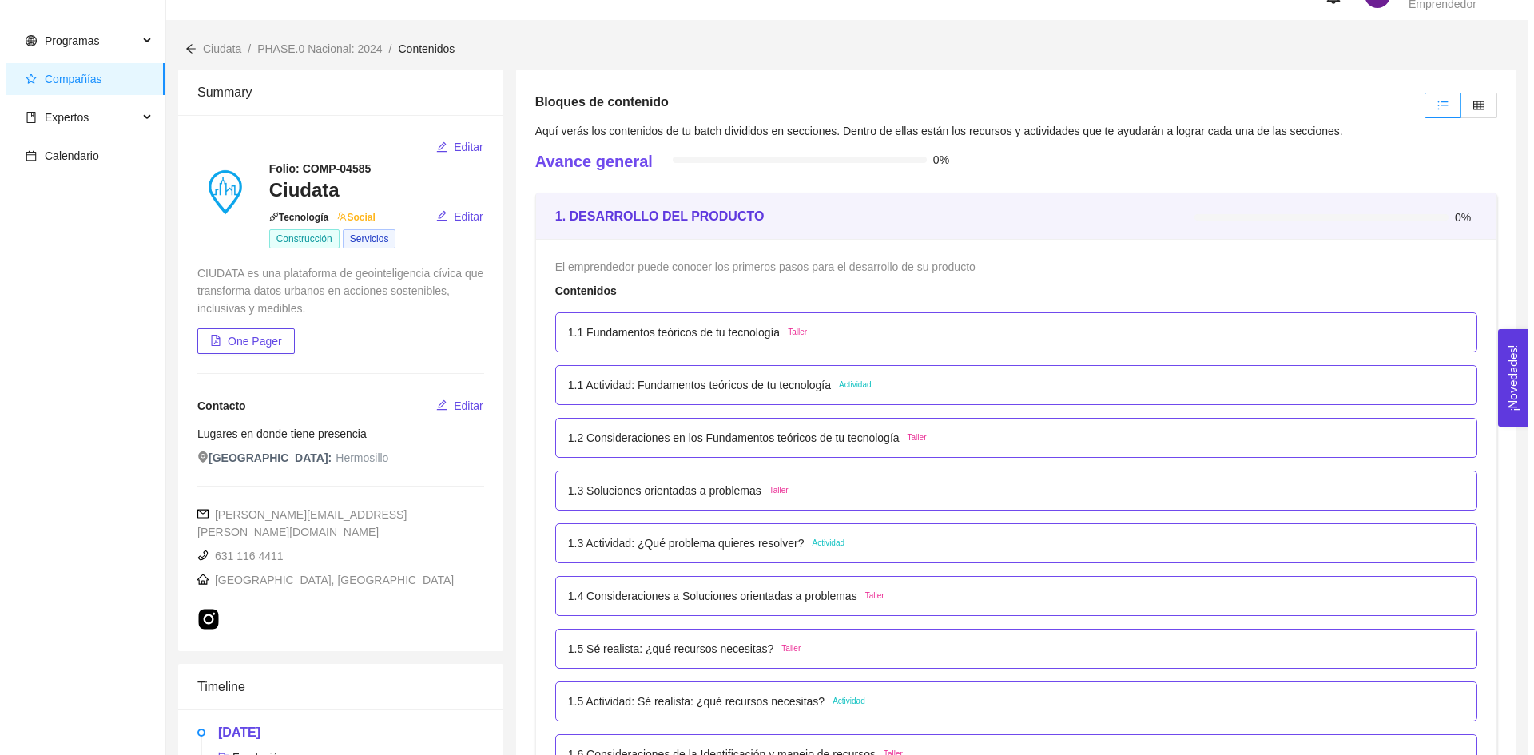
scroll to position [160, 0]
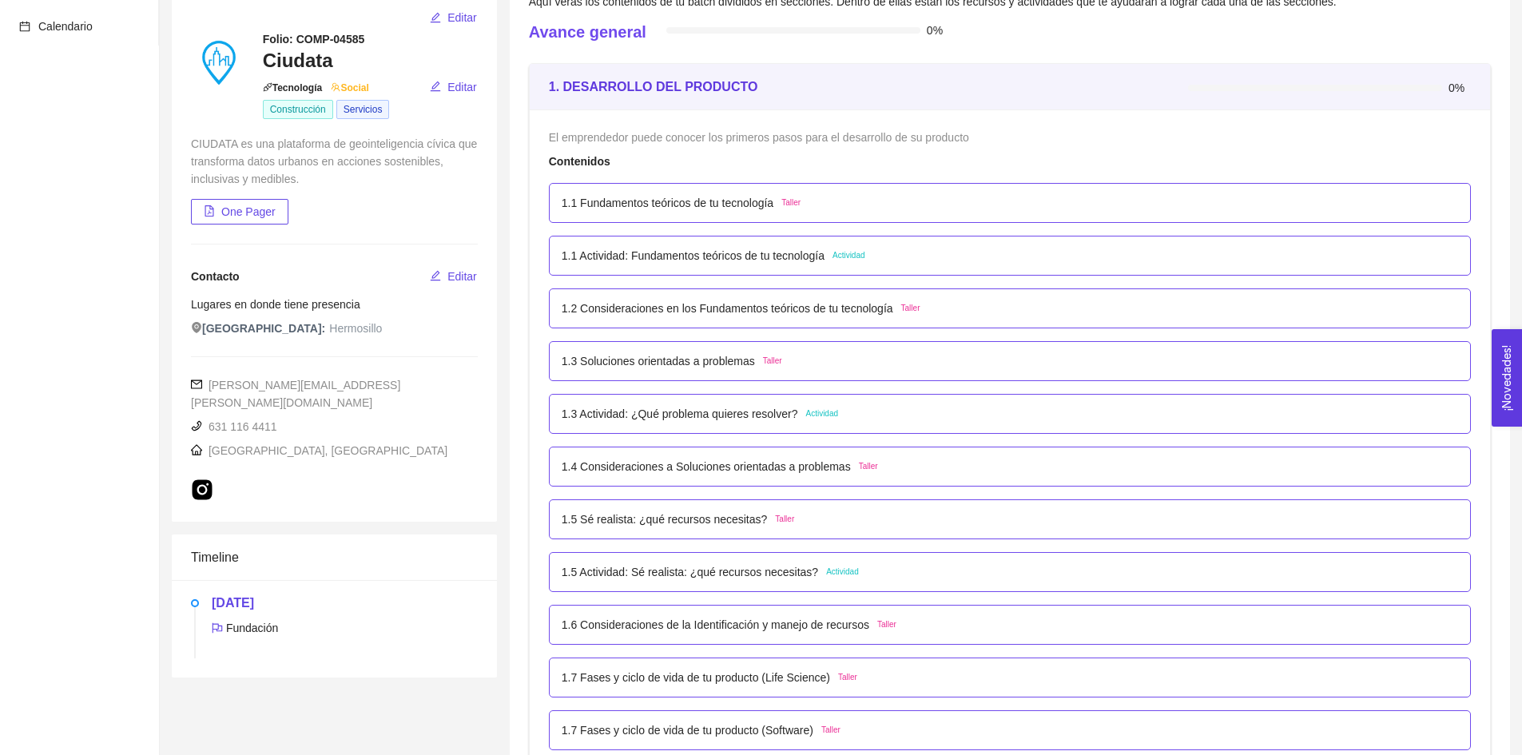
click at [832, 370] on div "1.3 Soluciones orientadas a problemas Taller" at bounding box center [1010, 361] width 897 height 18
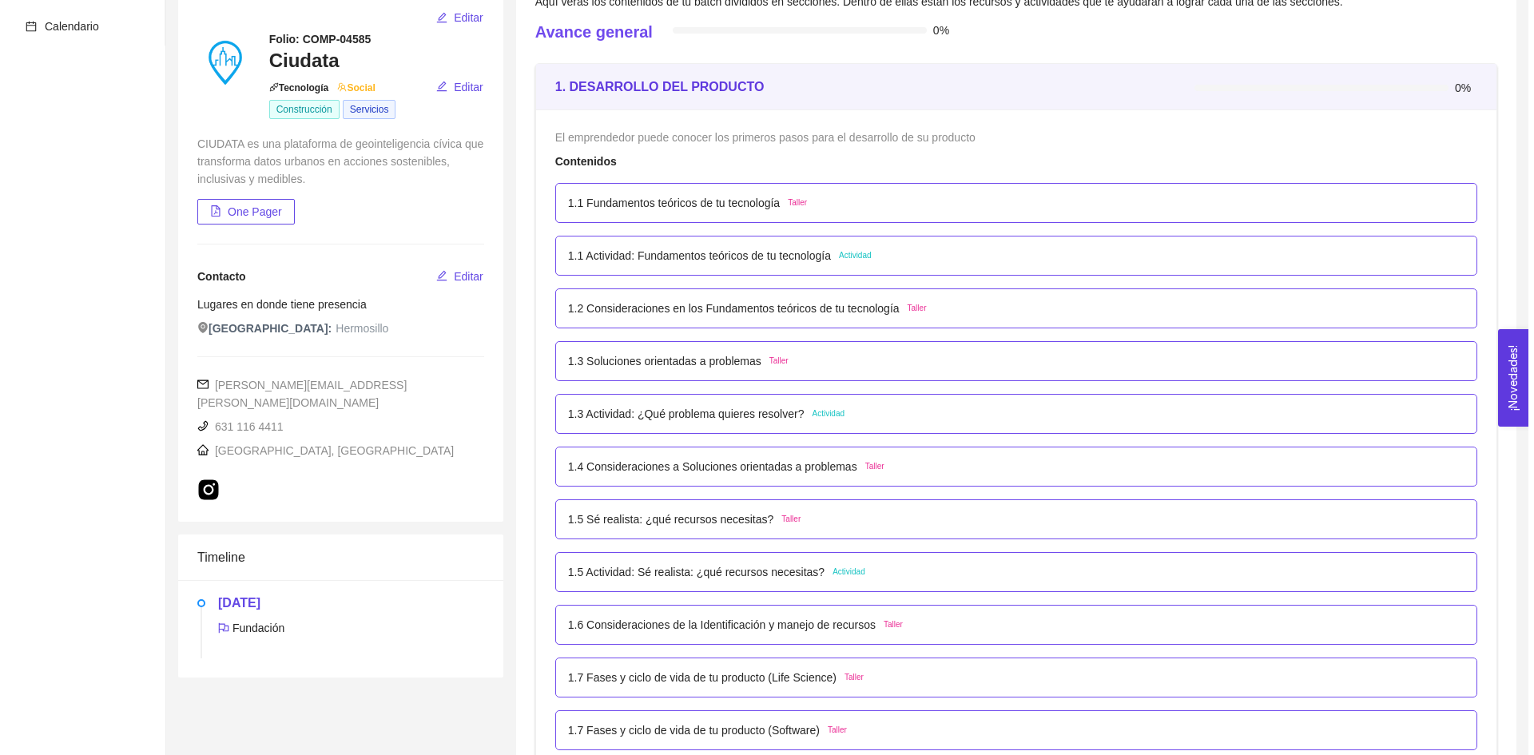
scroll to position [0, 0]
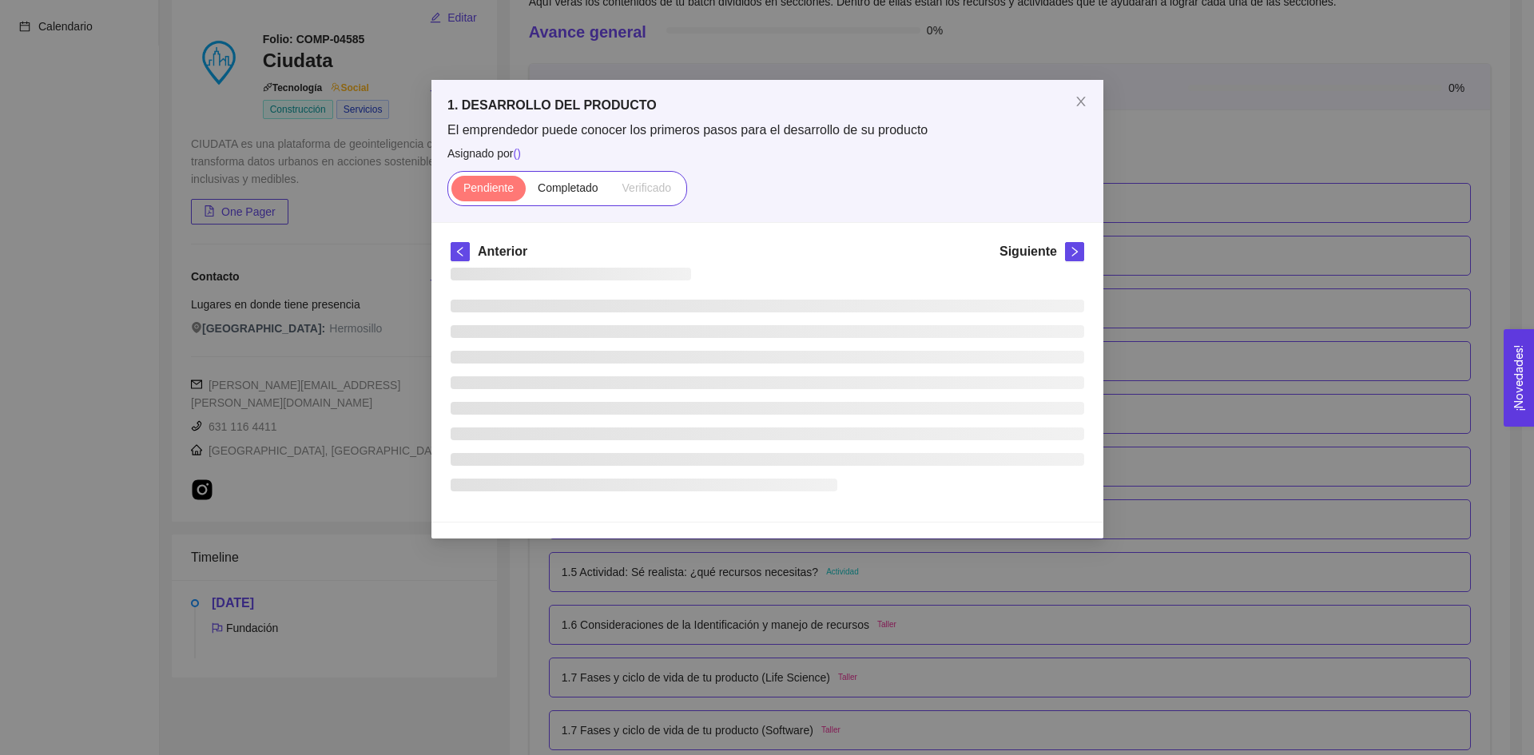
click at [832, 370] on ul at bounding box center [768, 396] width 634 height 192
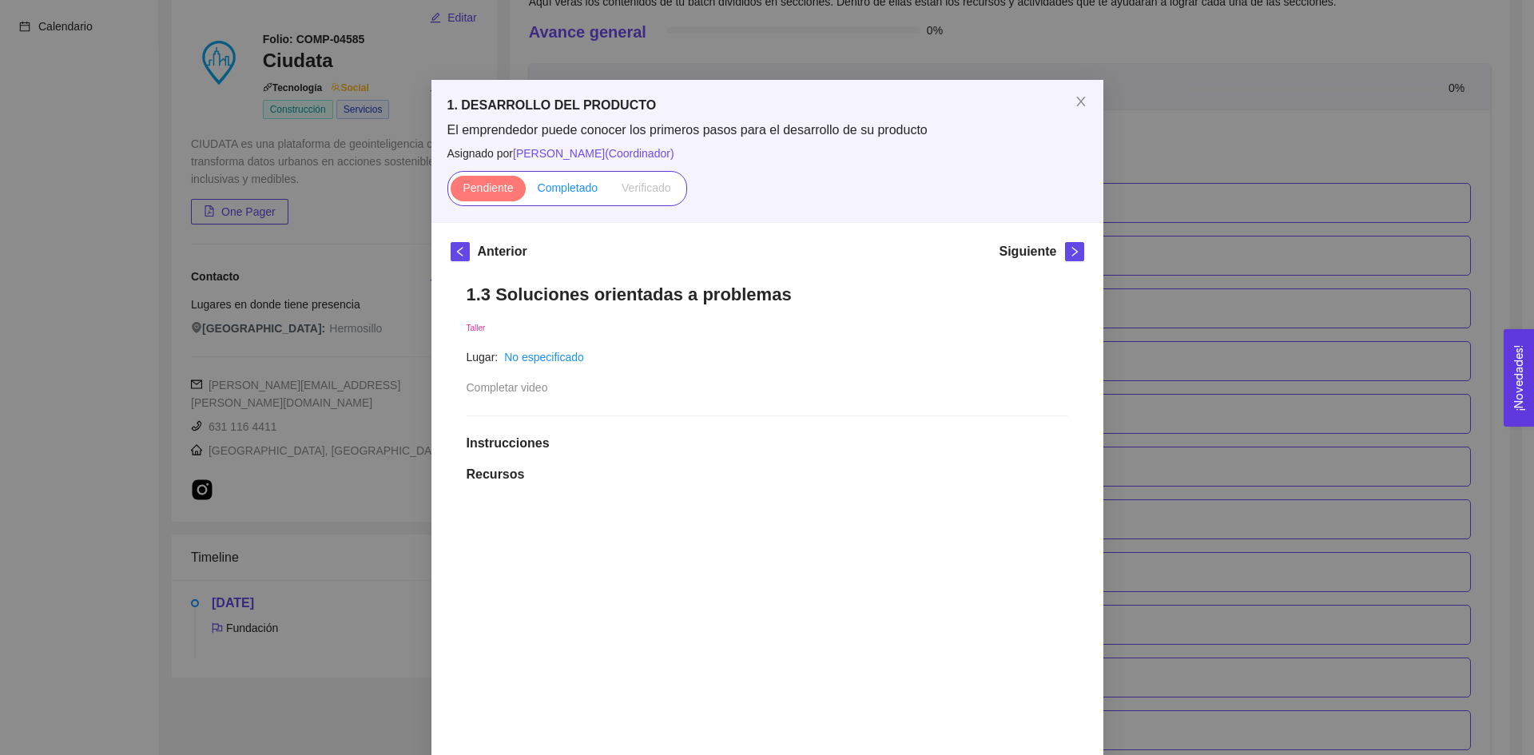
click at [562, 185] on span "Completado" at bounding box center [568, 187] width 61 height 13
click at [526, 192] on input "Completado" at bounding box center [526, 192] width 0 height 0
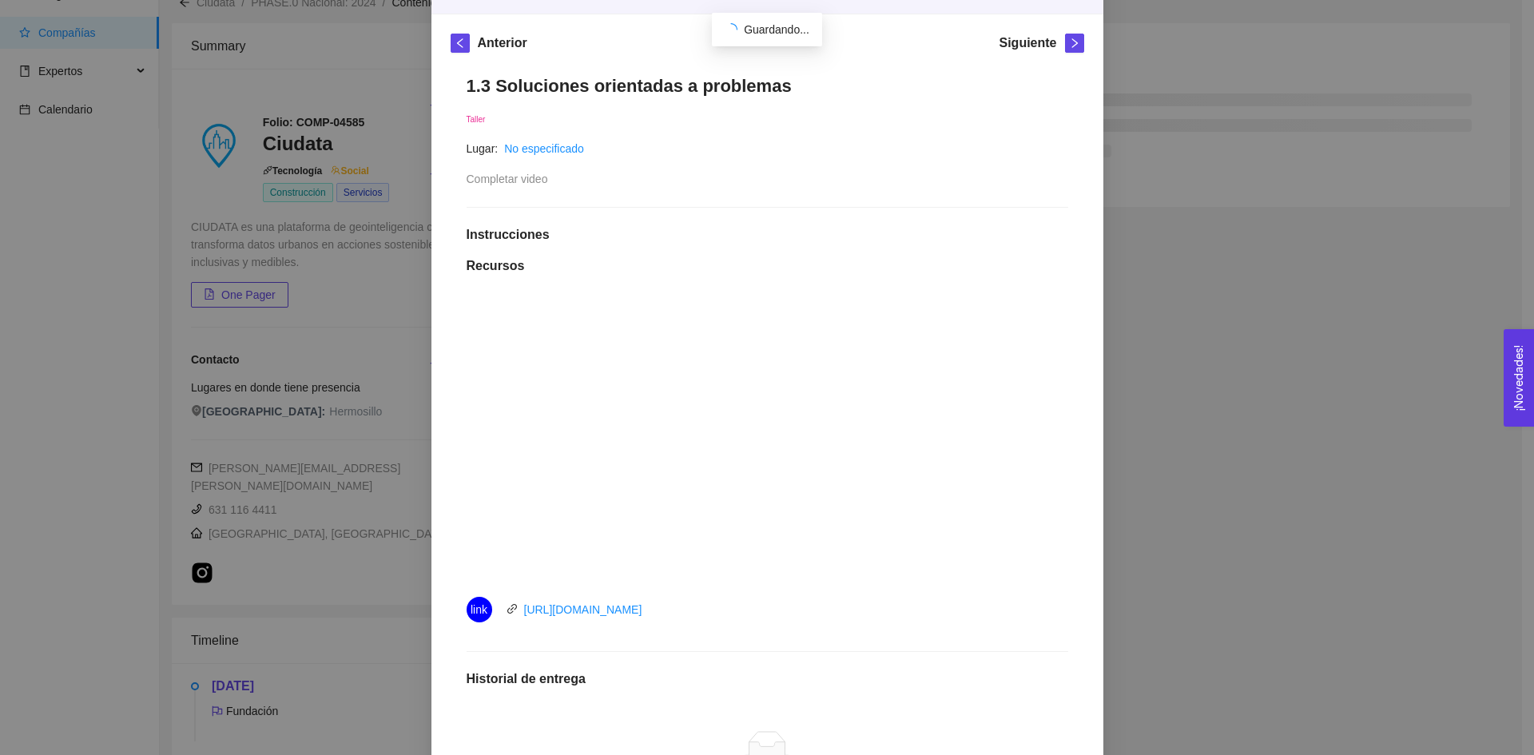
scroll to position [320, 0]
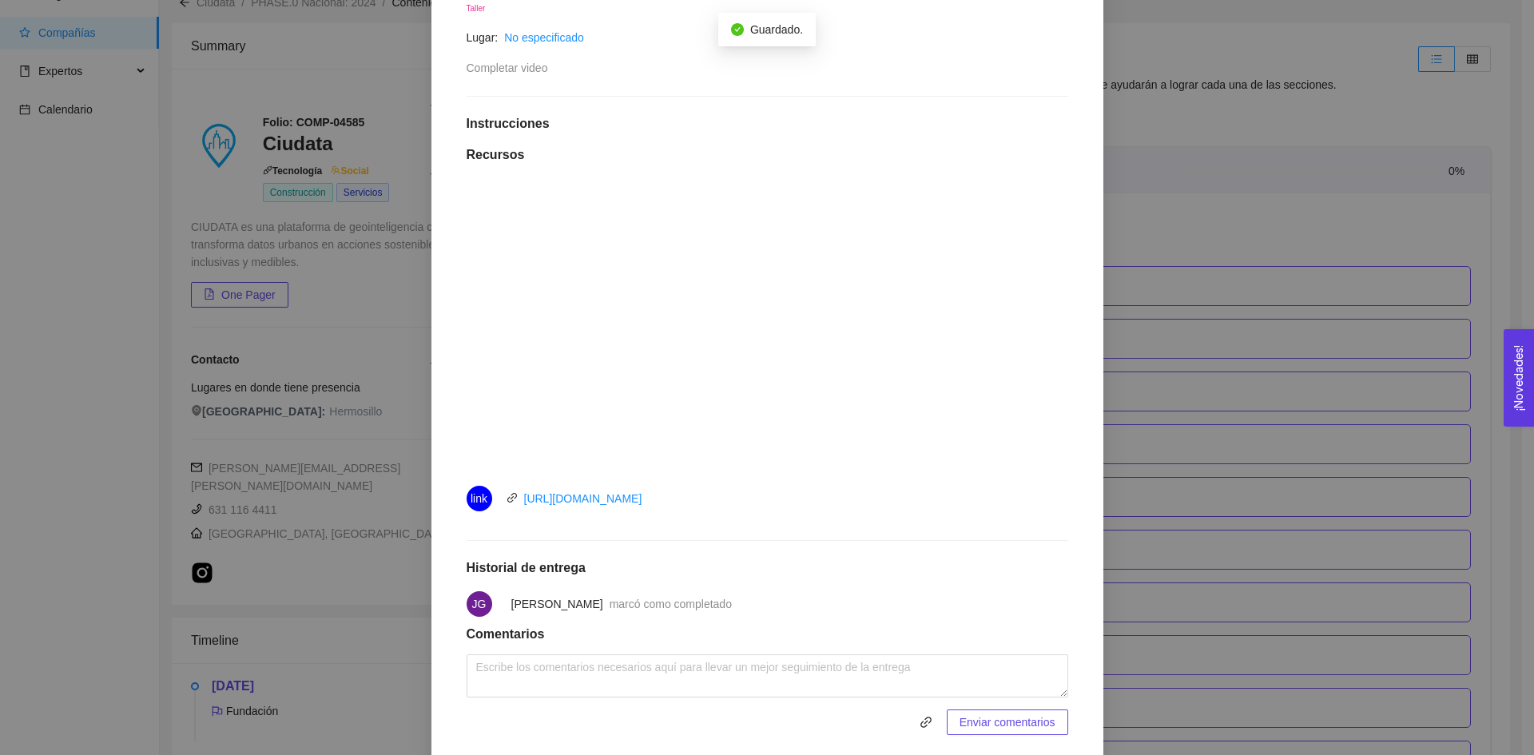
click at [1235, 178] on div "1. DESARROLLO DEL PRODUCTO El emprendedor puede conocer los primeros pasos para…" at bounding box center [767, 377] width 1534 height 755
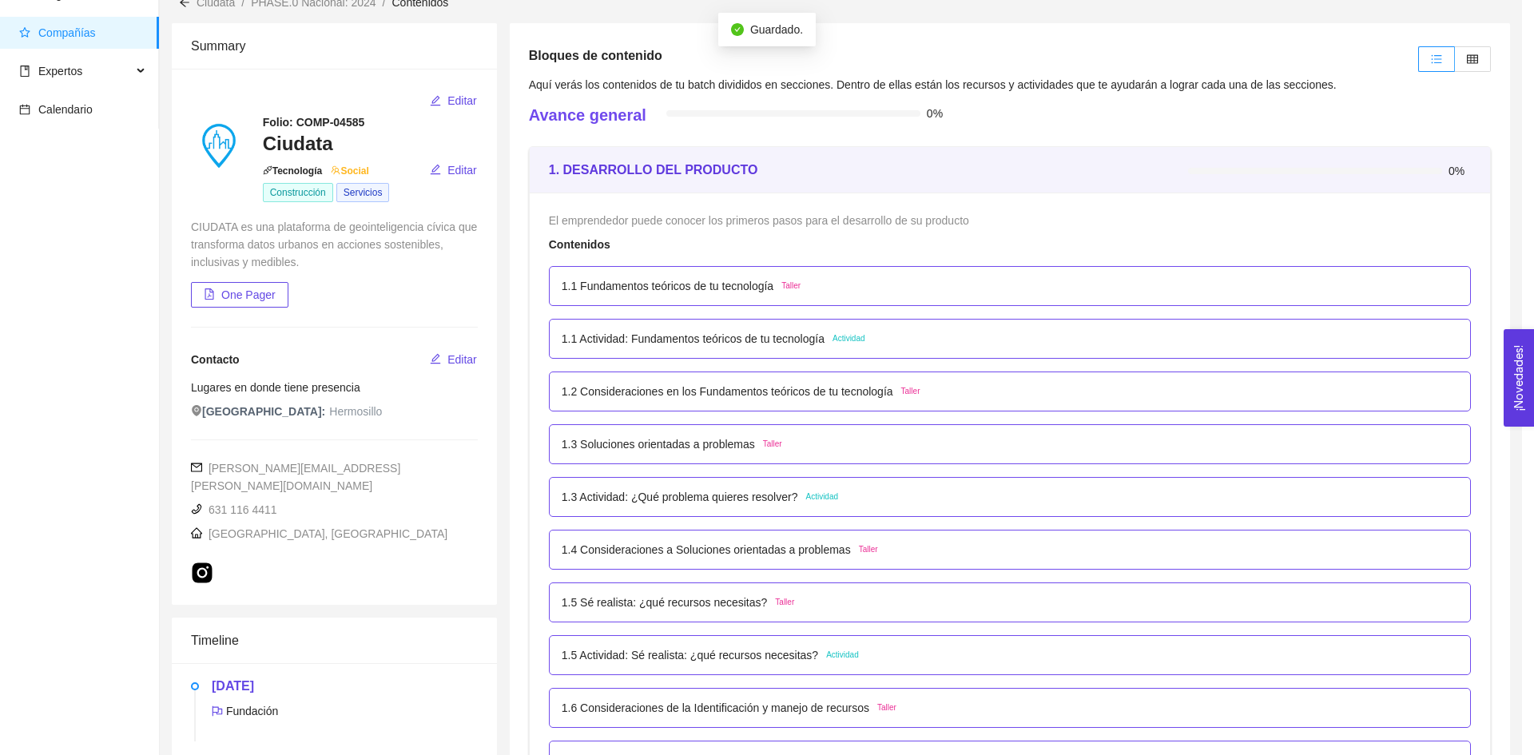
scroll to position [291, 0]
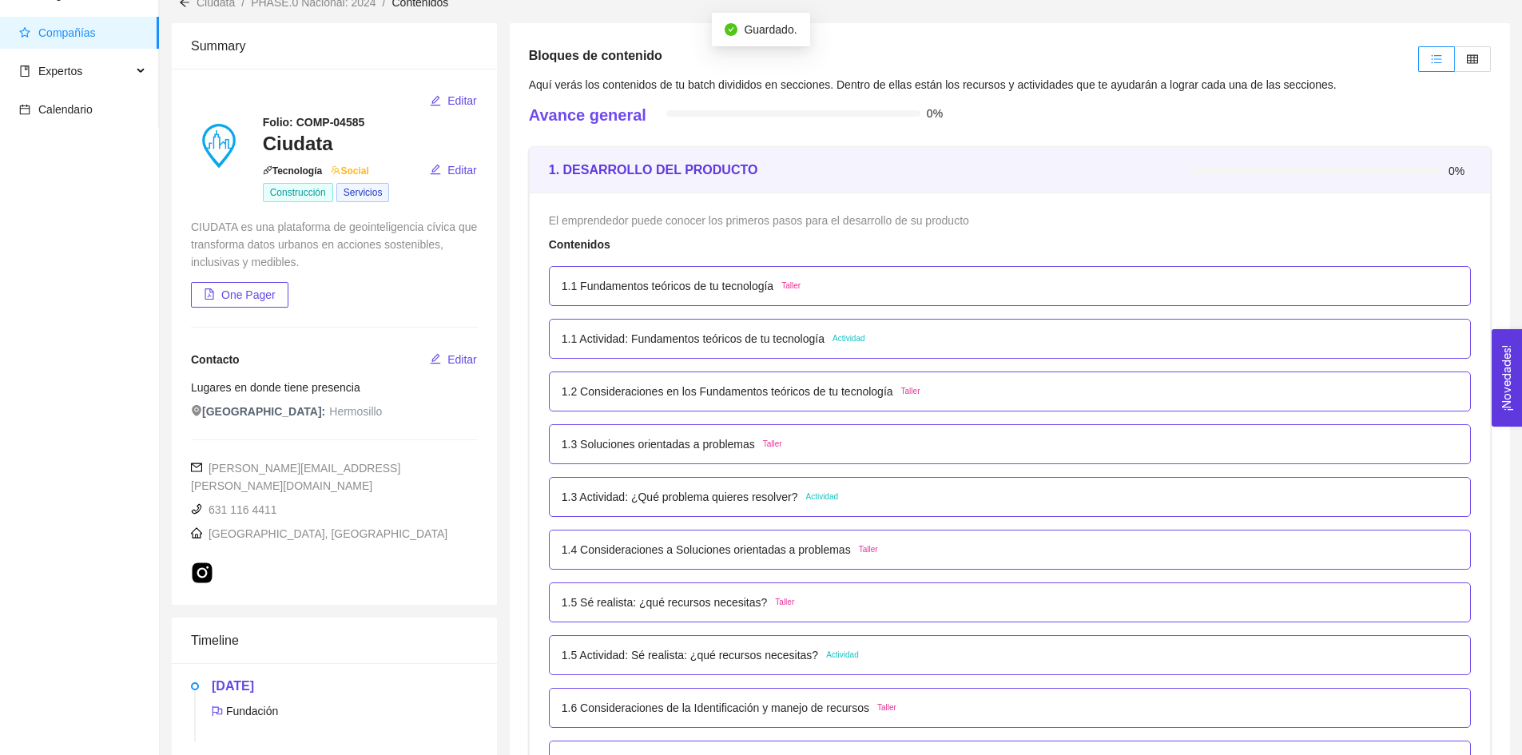
click at [944, 383] on div "1.2 Consideraciones en los Fundamentos teóricos de tu tecnología Taller" at bounding box center [1010, 392] width 897 height 18
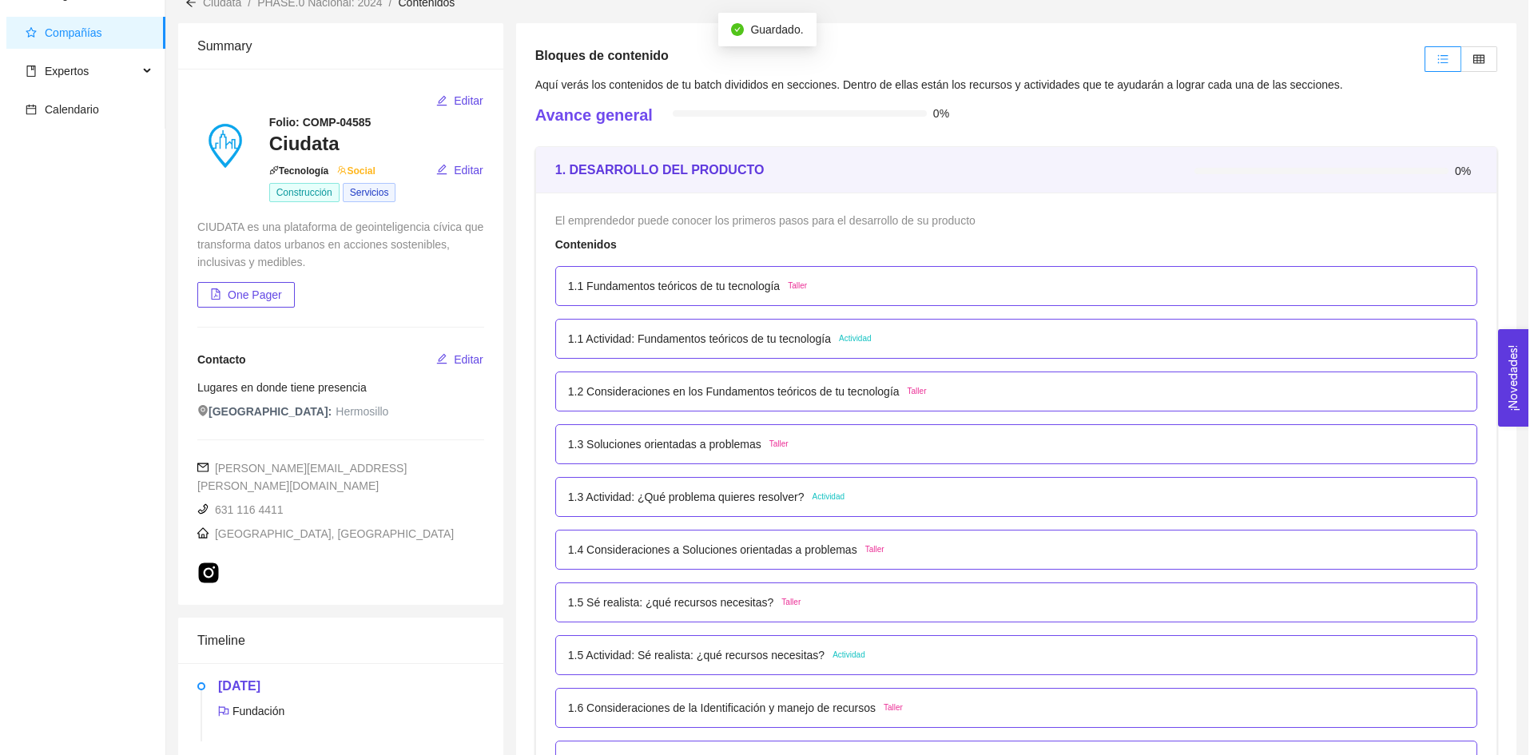
scroll to position [0, 0]
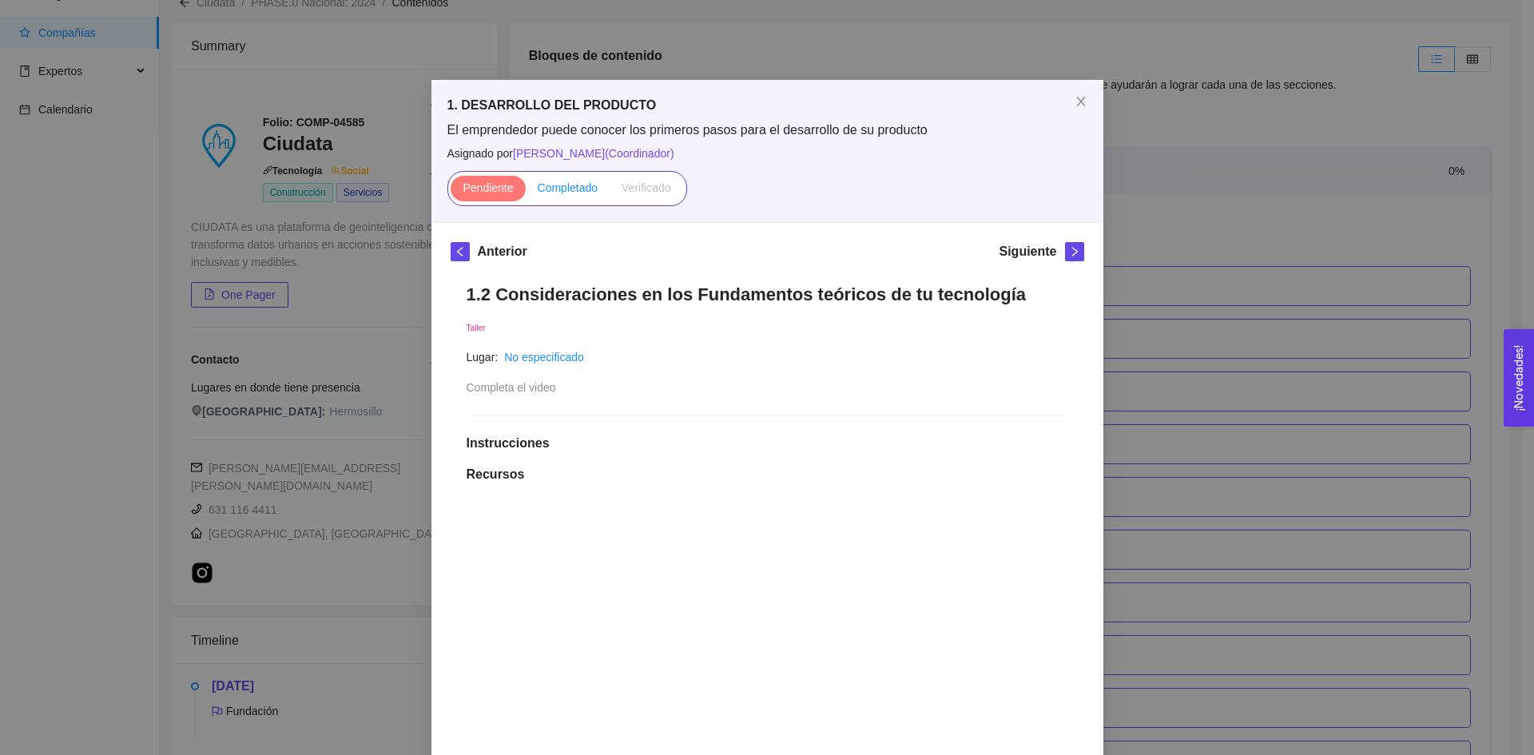
click at [556, 177] on label "Completado" at bounding box center [568, 189] width 85 height 26
click at [526, 192] on input "Completado" at bounding box center [526, 192] width 0 height 0
click at [1153, 206] on div "1. DESARROLLO DEL PRODUCTO El emprendedor puede conocer los primeros pasos para…" at bounding box center [767, 377] width 1534 height 755
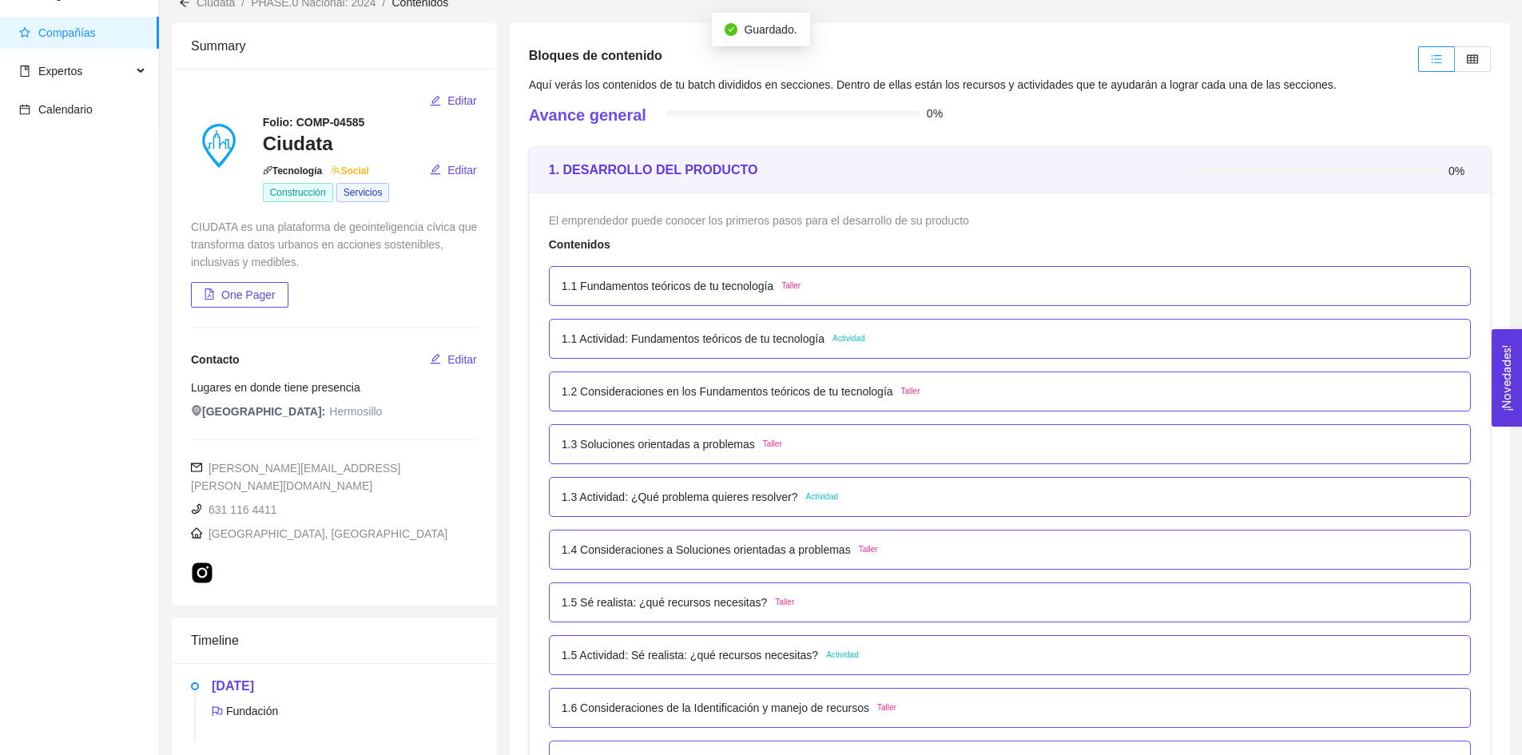
click at [945, 391] on div "1.2 Consideraciones en los Fundamentos teóricos de tu tecnología Taller" at bounding box center [1010, 392] width 897 height 18
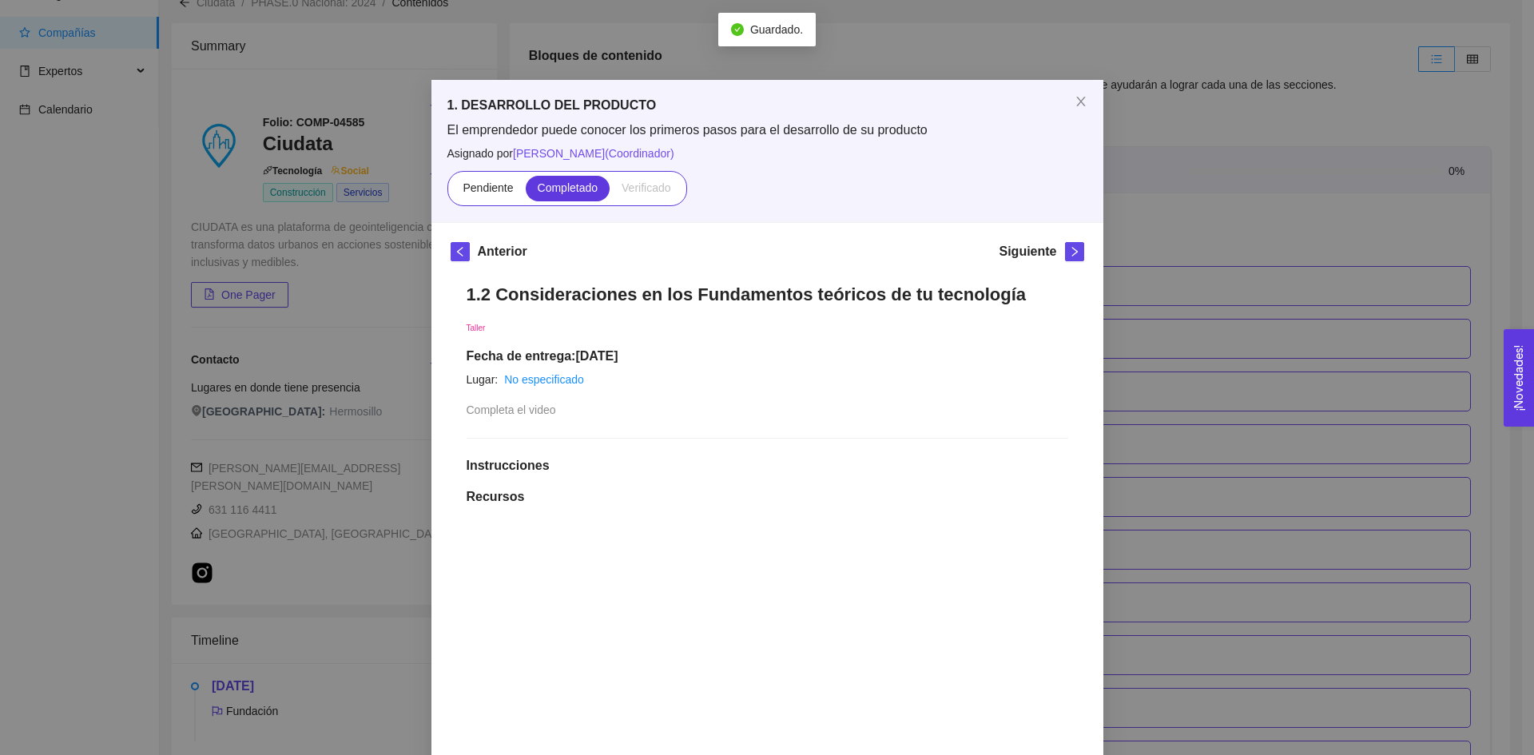
click at [1193, 281] on div "1. DESARROLLO DEL PRODUCTO El emprendedor puede conocer los primeros pasos para…" at bounding box center [767, 377] width 1534 height 755
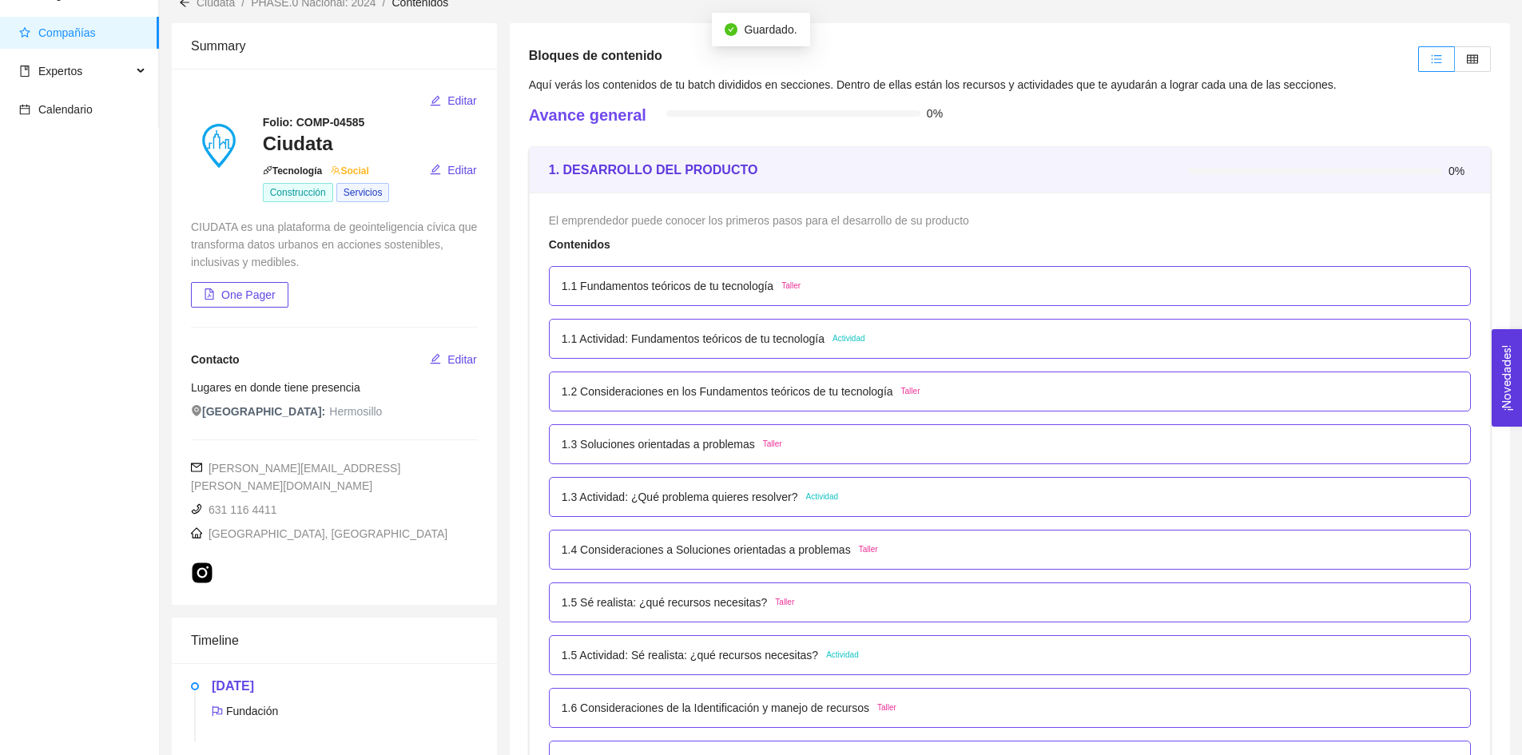
click at [943, 447] on div "1.3 Soluciones orientadas a problemas Taller" at bounding box center [1010, 444] width 897 height 18
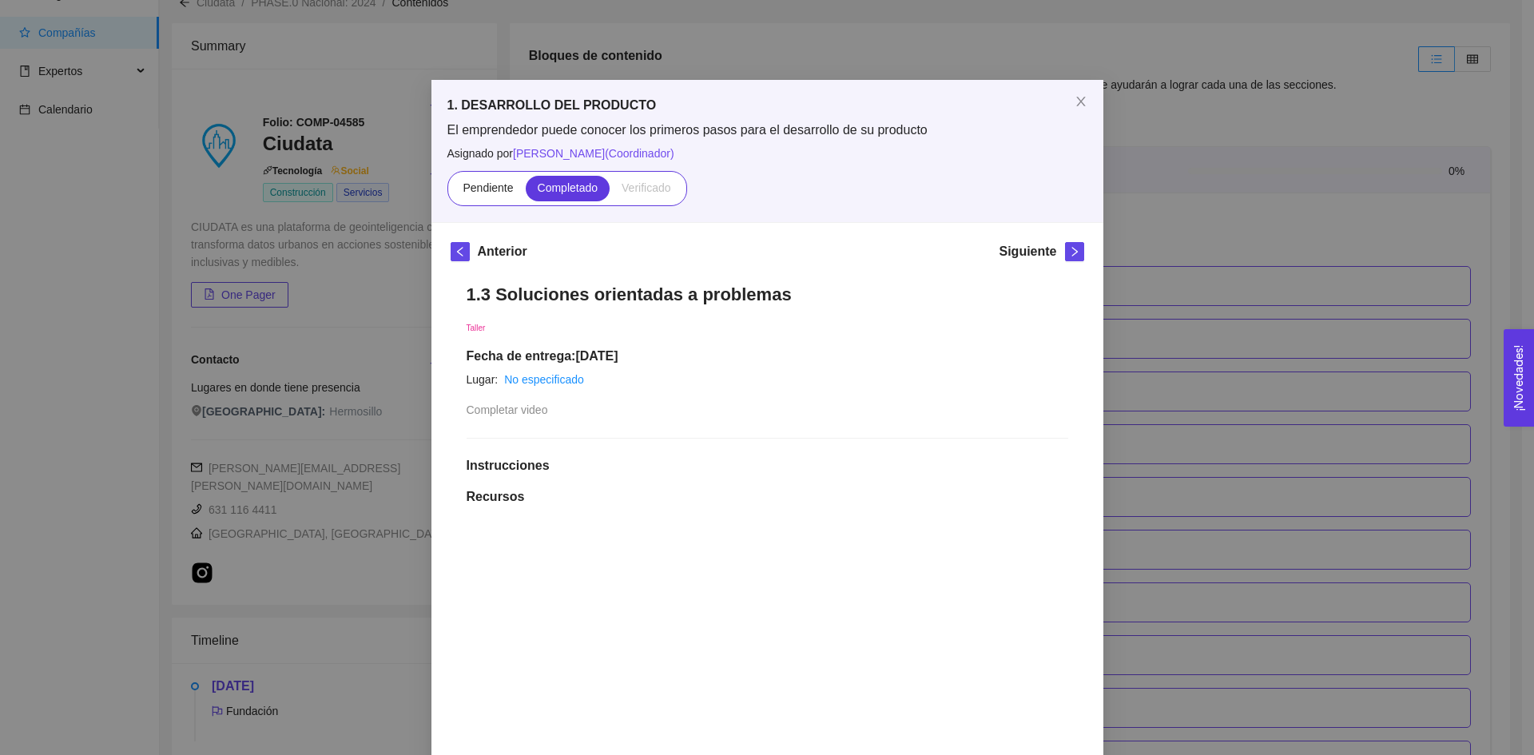
click at [1164, 315] on div "1. DESARROLLO DEL PRODUCTO El emprendedor puede conocer los primeros pasos para…" at bounding box center [767, 377] width 1534 height 755
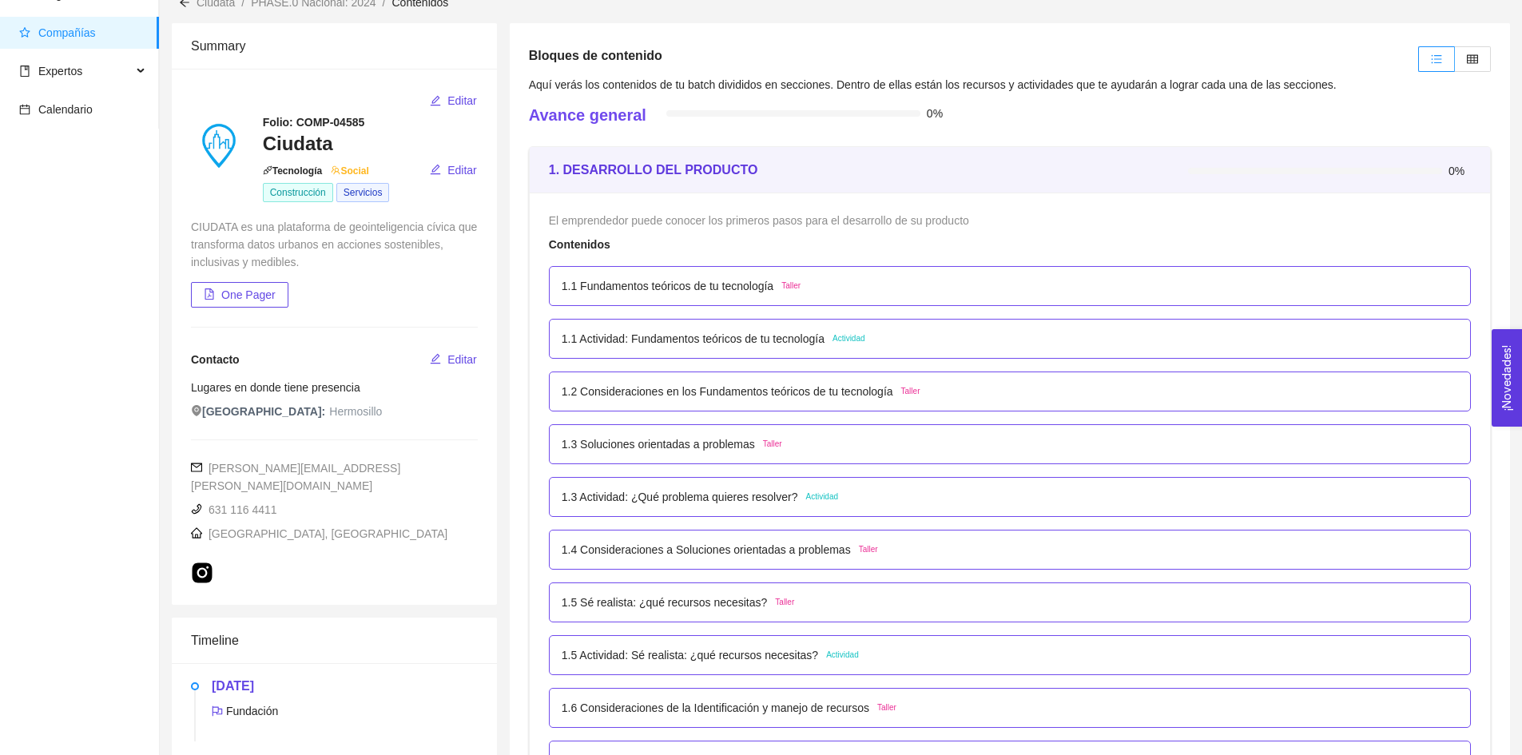
click at [866, 506] on div "1.3 Actividad: ¿Qué problema quieres resolver? Actividad" at bounding box center [1010, 497] width 897 height 18
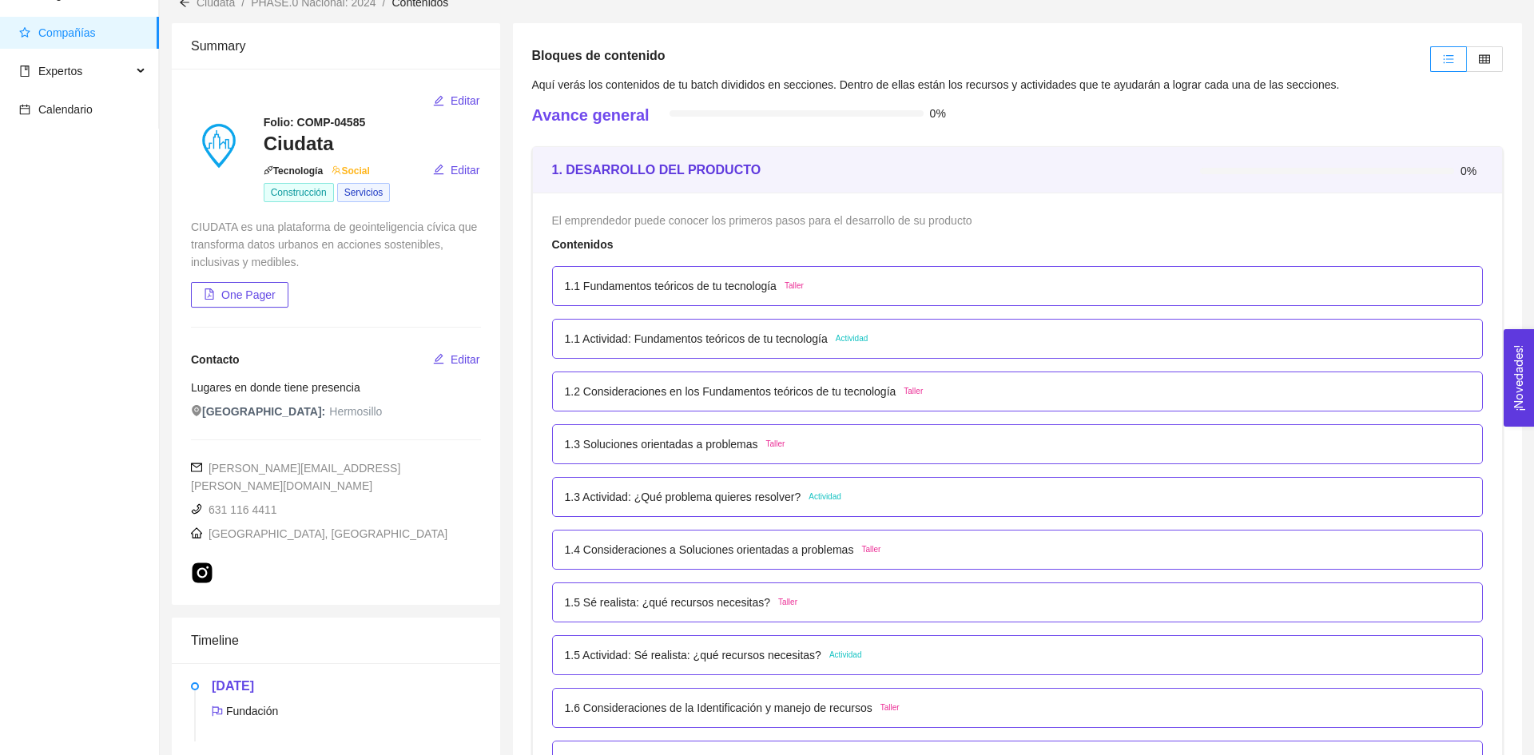
click at [0, 0] on div "Anterior Siguiente 1.3 Soluciones orientadas a problemas Taller Fecha de entreg…" at bounding box center [0, 0] width 0 height 0
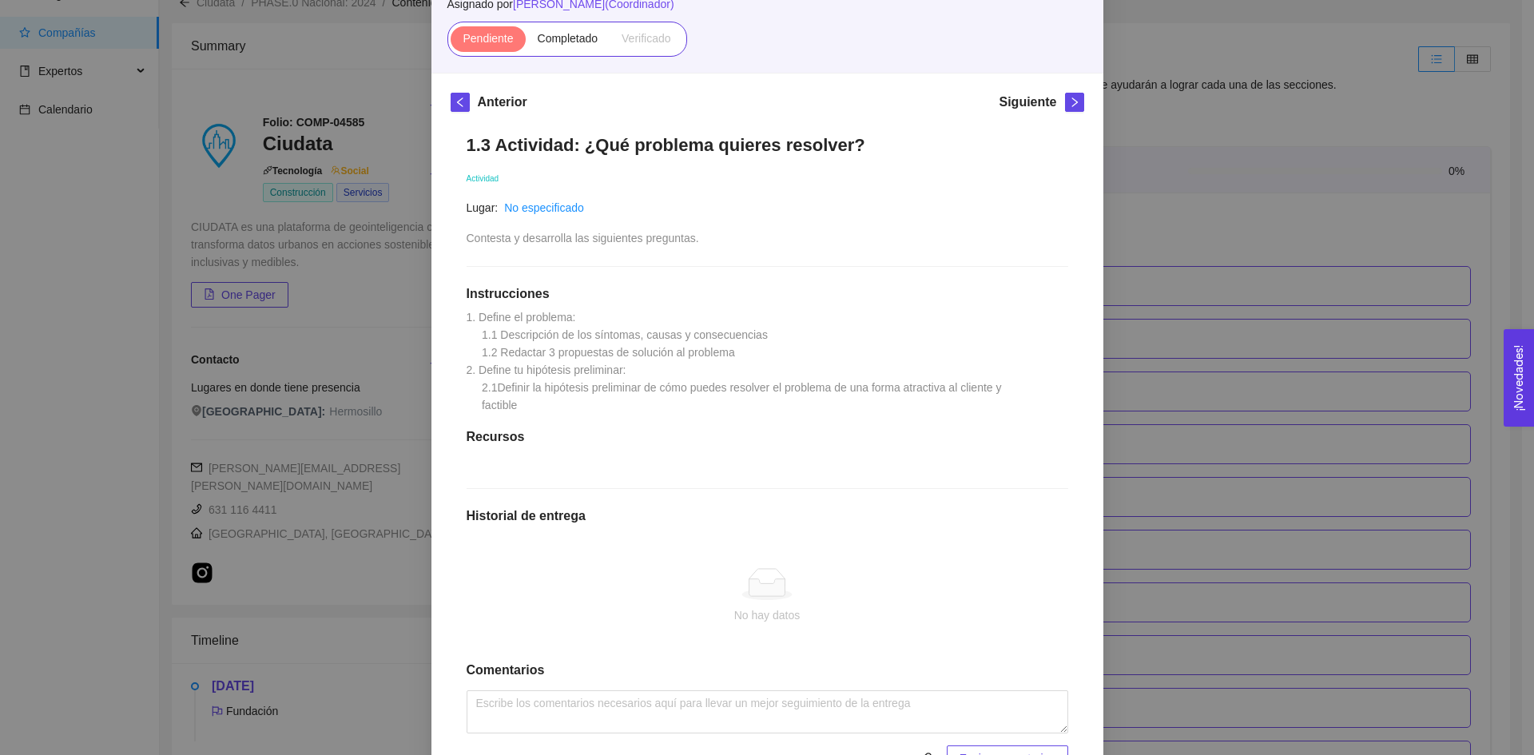
scroll to position [160, 0]
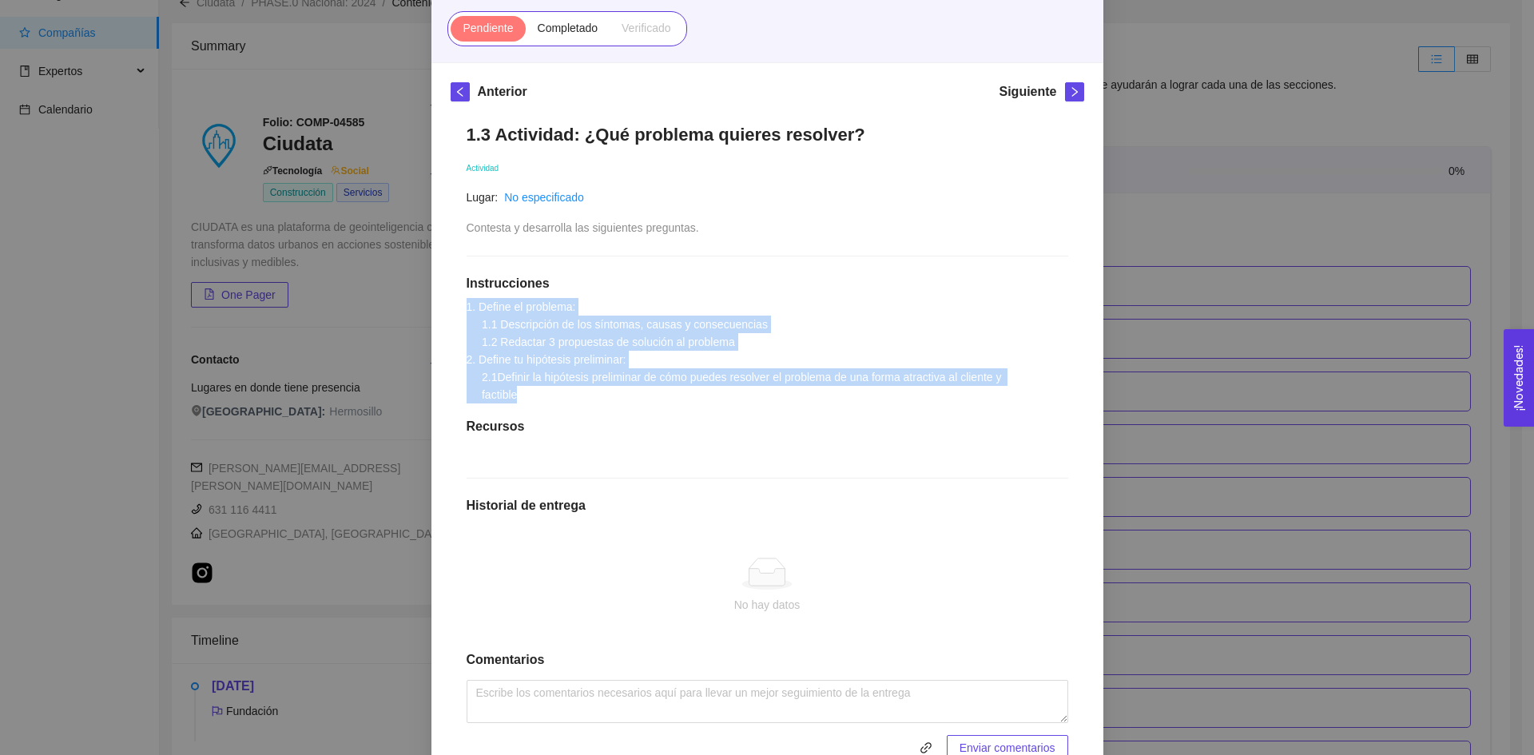
drag, startPoint x: 459, startPoint y: 311, endPoint x: 581, endPoint y: 369, distance: 135.5
click at [567, 393] on div "1.3 Actividad: ¿Qué problema quieres resolver? Actividad Lugar: No especificado…" at bounding box center [768, 442] width 634 height 669
copy span "1. Define el problema: 1.1 Descripción de los síntomas, causas y consecuencias …"
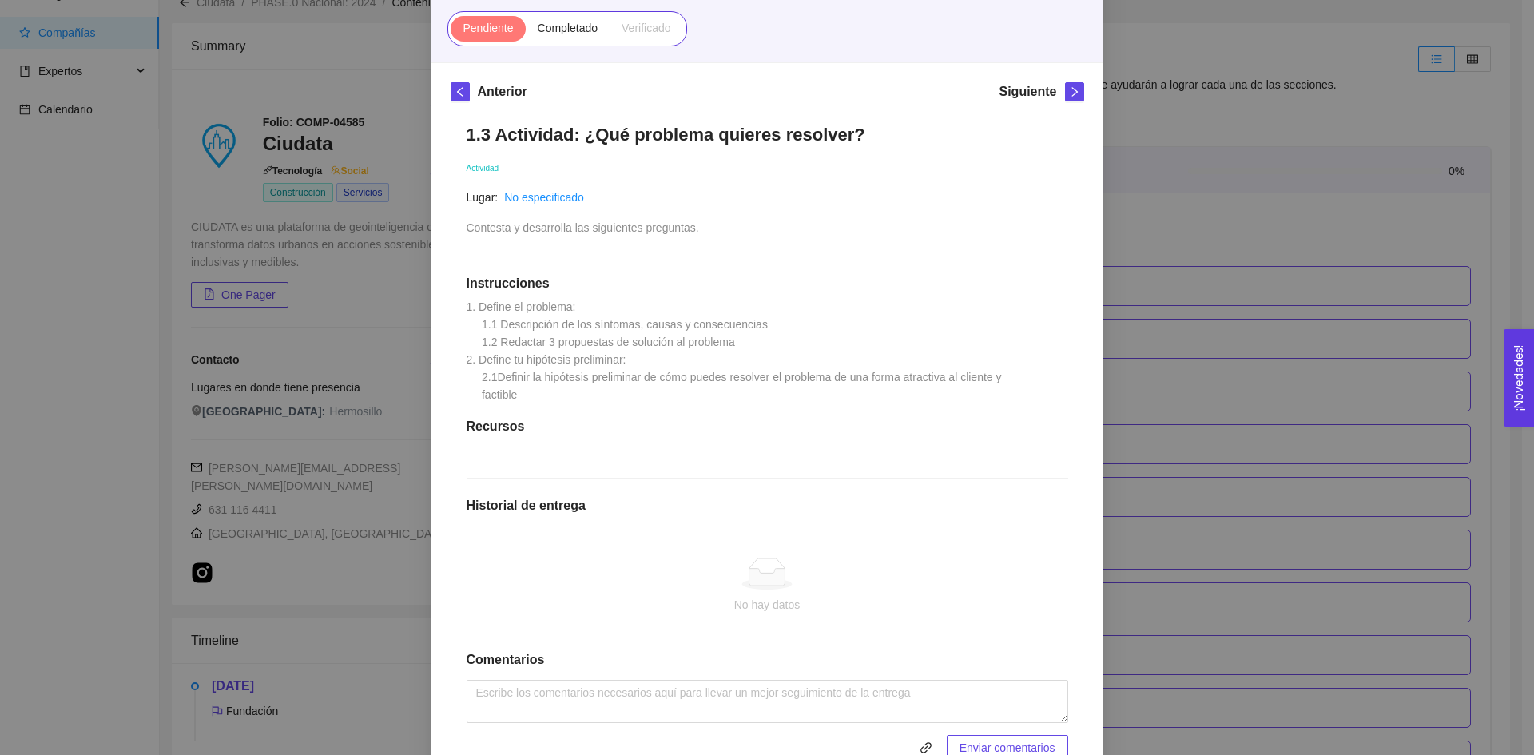
click at [601, 192] on div "Lugar: No especificado" at bounding box center [583, 198] width 233 height 18
drag, startPoint x: 458, startPoint y: 134, endPoint x: 885, endPoint y: 129, distance: 427.5
click at [885, 129] on div "1.3 Actividad: ¿Qué problema quieres resolver? Actividad Lugar: No especificado…" at bounding box center [768, 442] width 634 height 669
copy h1 "1.3 Actividad: ¿Qué problema quieres resolver?"
